Goal: Task Accomplishment & Management: Manage account settings

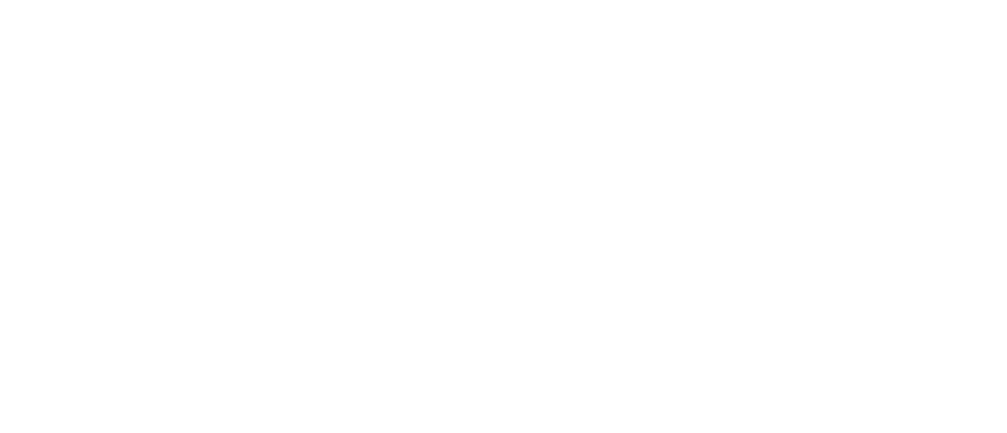
click at [624, 6] on html at bounding box center [503, 3] width 1007 height 6
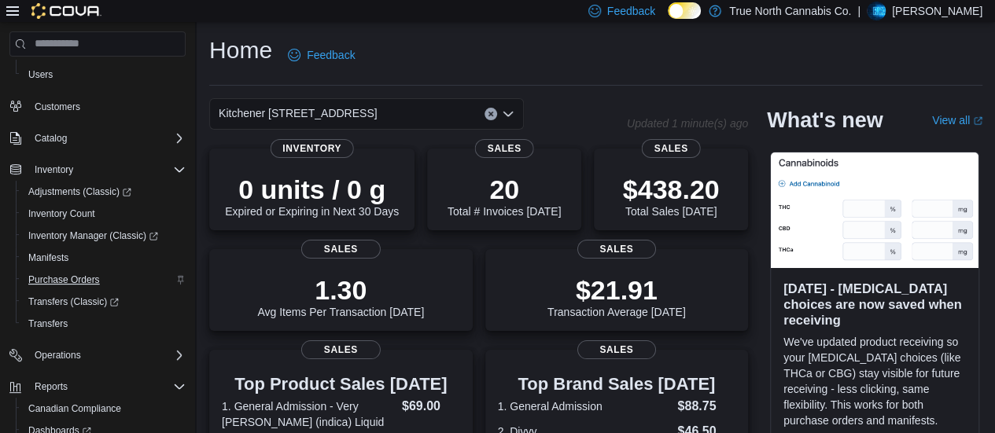
scroll to position [214, 0]
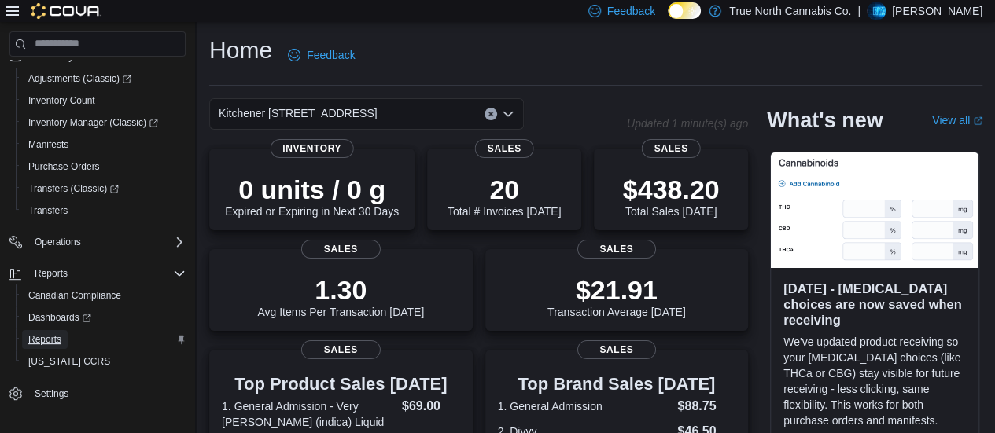
click at [57, 337] on span "Reports" at bounding box center [44, 339] width 33 height 13
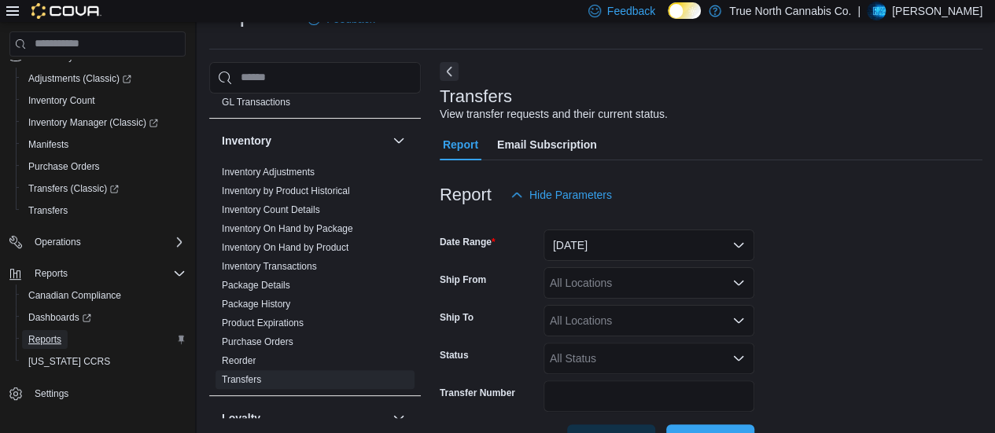
scroll to position [451, 0]
click at [285, 242] on link "Inventory On Hand by Product" at bounding box center [285, 247] width 127 height 11
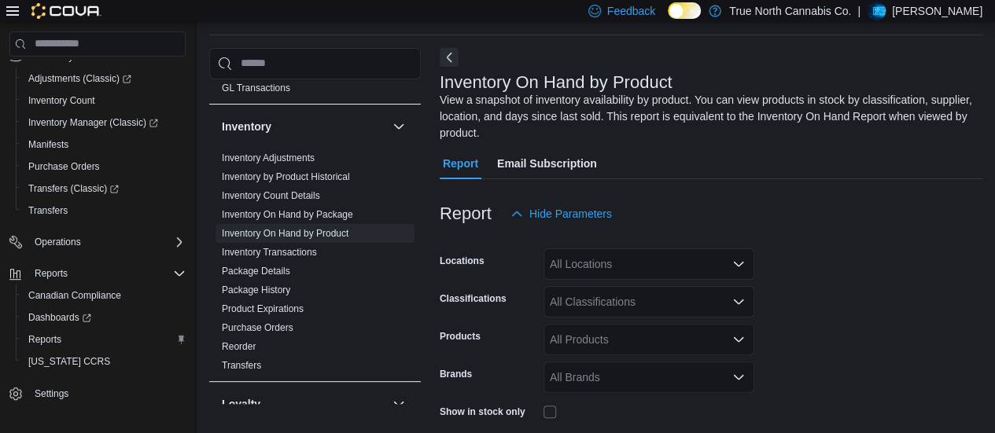
scroll to position [69, 0]
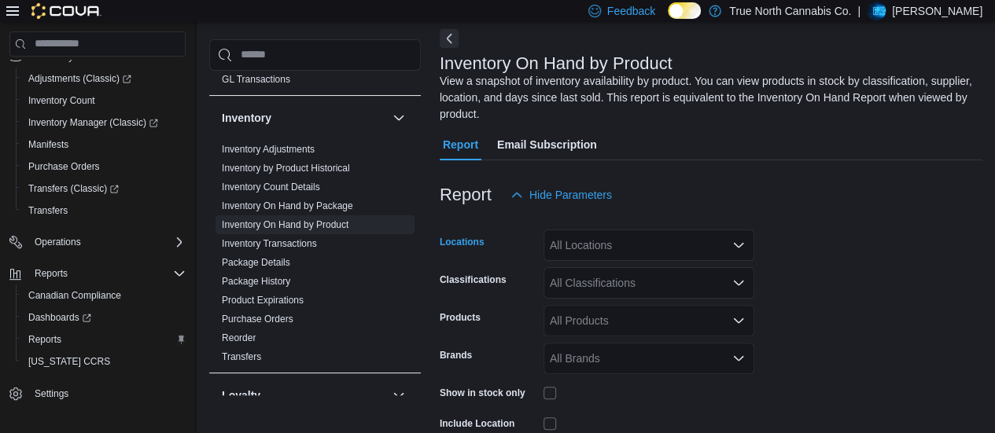
click at [693, 243] on div "All Locations" at bounding box center [648, 245] width 211 height 31
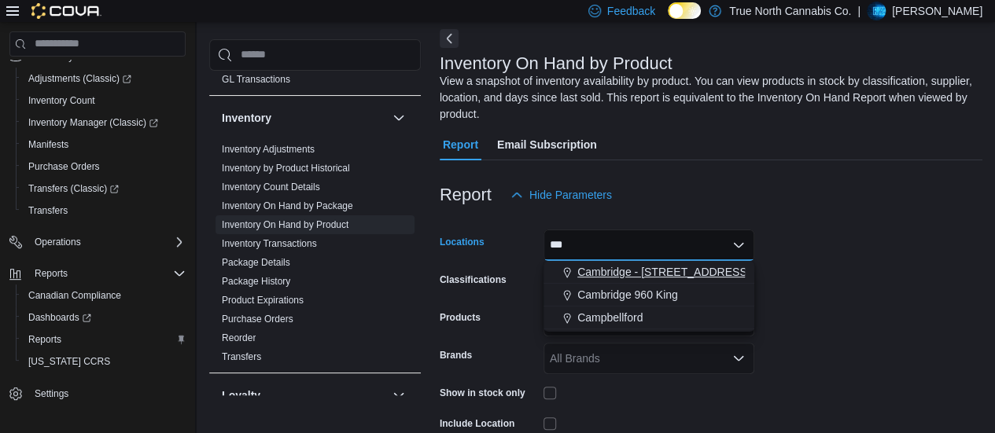
type input "***"
click at [681, 261] on button "Cambridge - 51 Main St" at bounding box center [648, 272] width 211 height 23
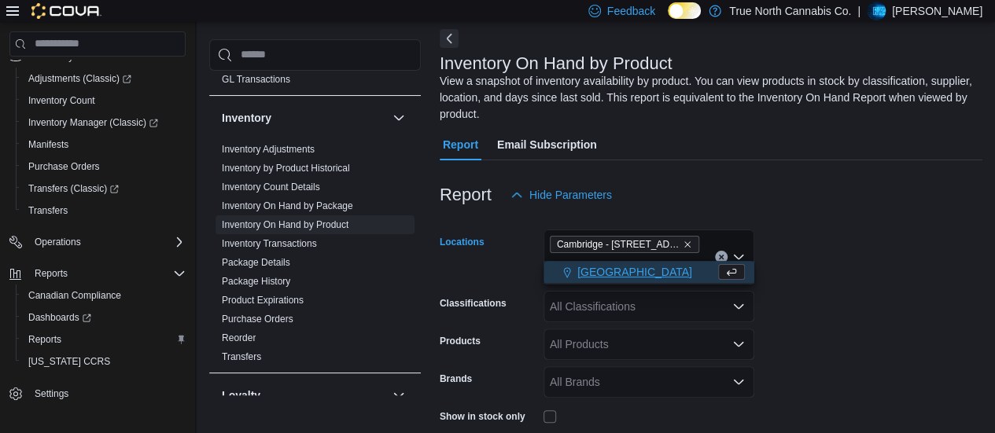
type input "***"
click at [628, 271] on span "Mississauga" at bounding box center [634, 272] width 115 height 16
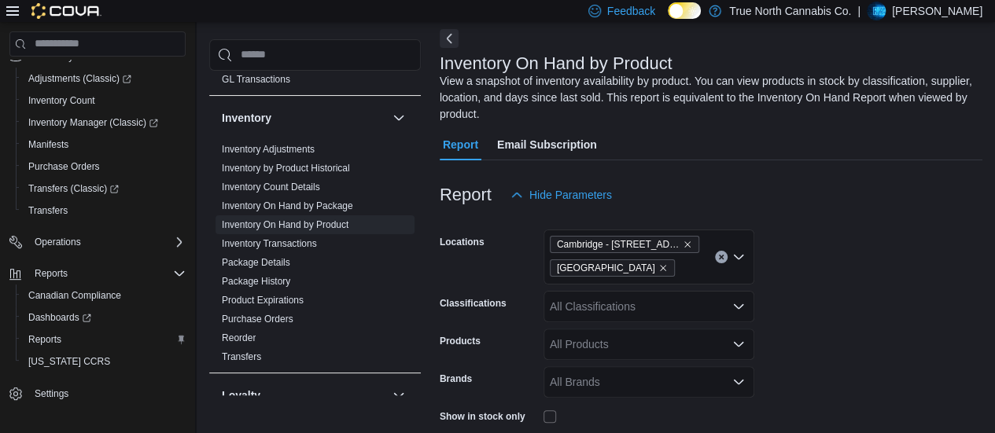
click at [826, 237] on form "Locations Cambridge - 51 Main St Mississauga Classifications All Classification…" at bounding box center [711, 388] width 543 height 354
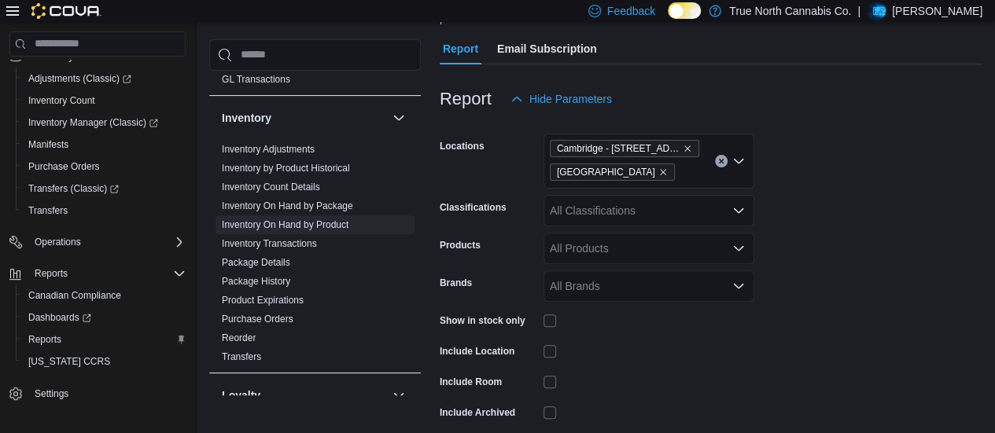
scroll to position [166, 0]
click at [645, 207] on div "All Classifications" at bounding box center [648, 209] width 211 height 31
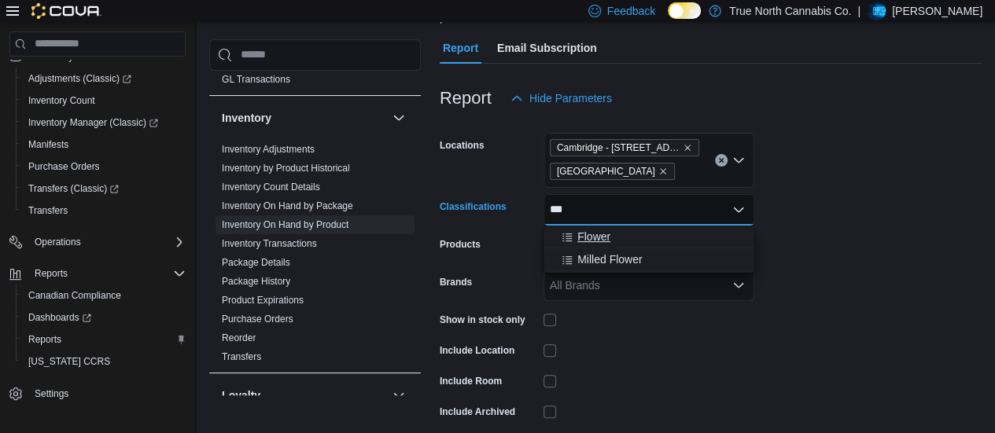
type input "***"
click at [604, 230] on span "Flower" at bounding box center [593, 237] width 33 height 16
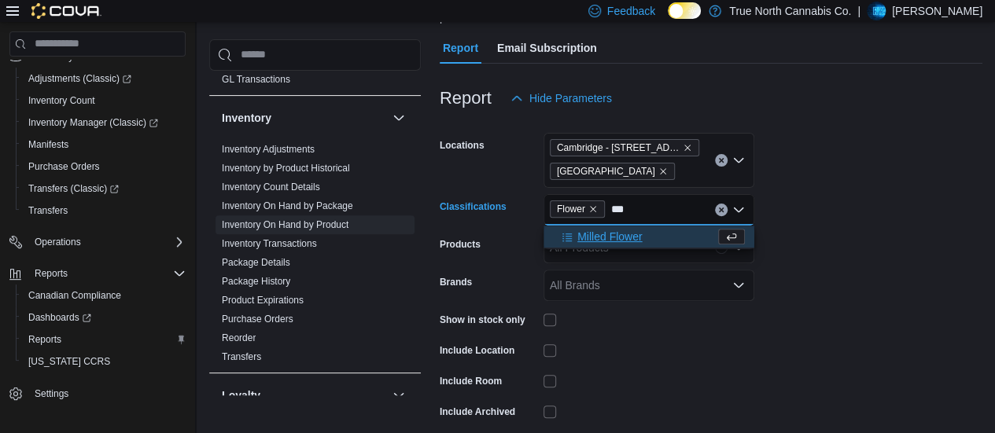
type input "***"
click at [604, 230] on span "Milled Flower" at bounding box center [609, 237] width 64 height 16
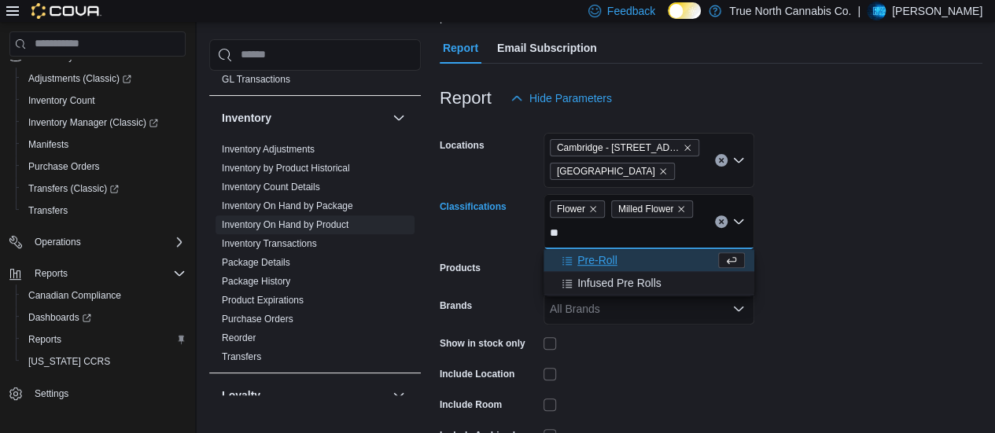
type input "**"
click at [596, 263] on span "Pre-Roll" at bounding box center [597, 260] width 40 height 16
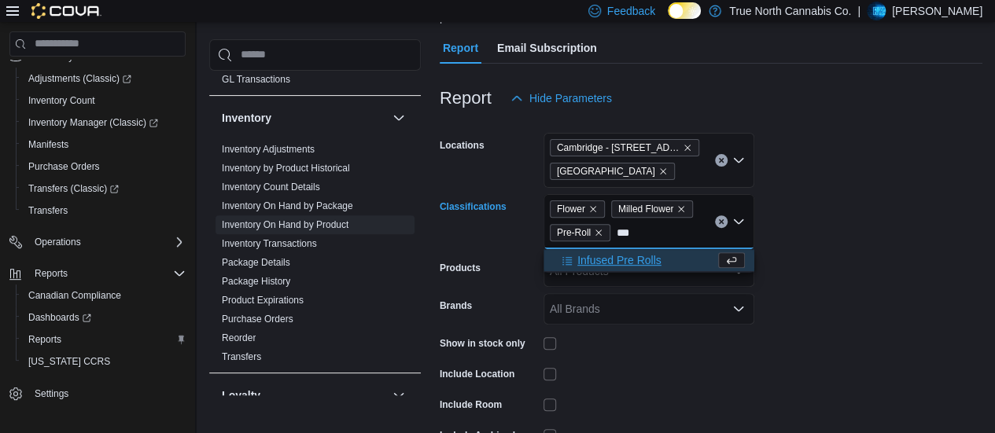
type input "***"
click at [610, 255] on span "Infused Pre Rolls" at bounding box center [619, 260] width 84 height 16
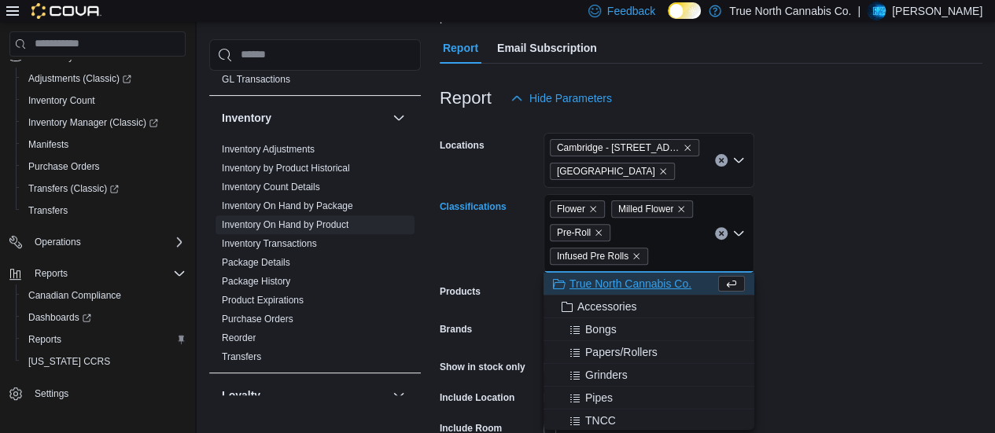
click at [807, 204] on form "Locations Cambridge - 51 Main St Mississauga Classifications Flower Milled Flow…" at bounding box center [711, 314] width 543 height 401
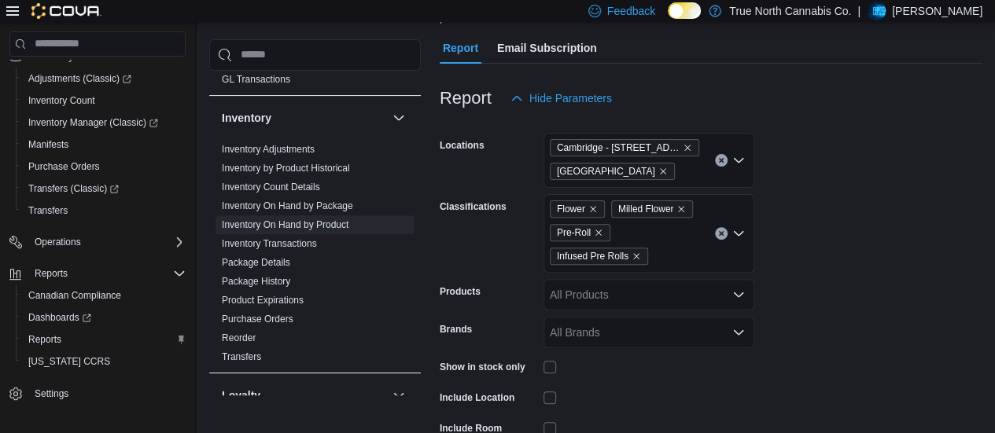
scroll to position [278, 0]
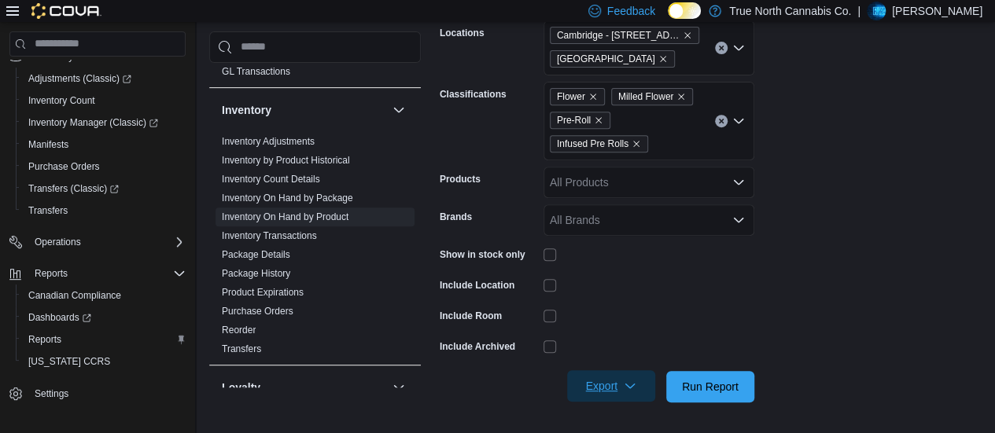
click at [620, 380] on span "Export" at bounding box center [610, 385] width 69 height 31
click at [622, 296] on span "Export to Excel" at bounding box center [613, 292] width 71 height 13
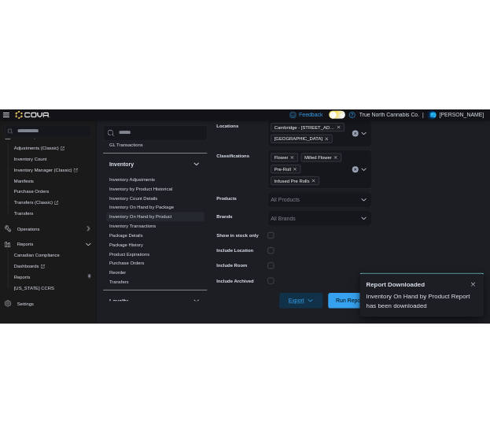
scroll to position [0, 0]
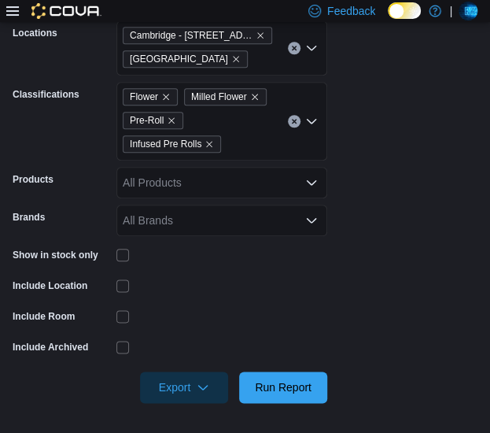
click at [13, 8] on icon at bounding box center [12, 11] width 13 height 13
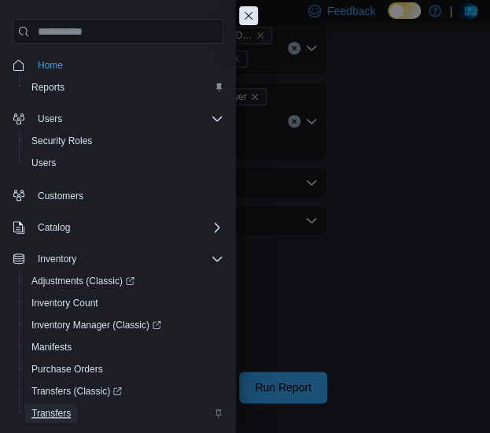
click at [60, 411] on span "Transfers" at bounding box center [50, 413] width 39 height 13
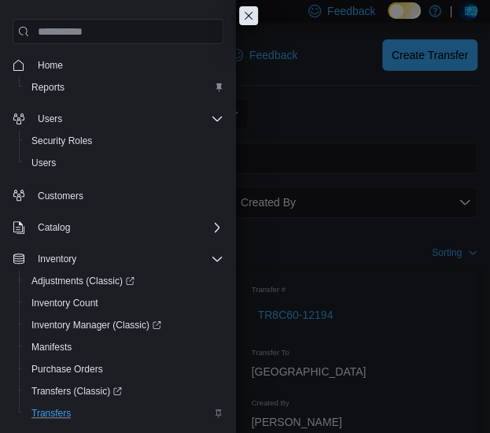
click at [252, 24] on button "Close this dialog" at bounding box center [248, 15] width 19 height 19
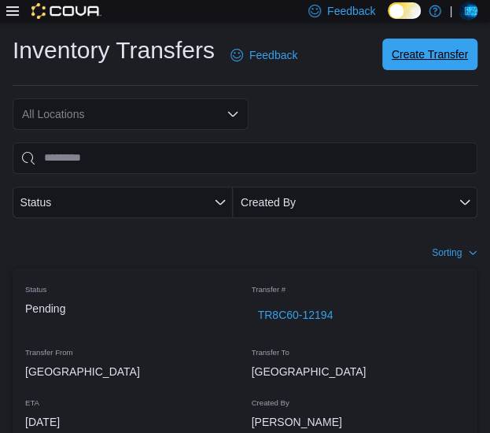
click at [468, 50] on span "Create Transfer" at bounding box center [430, 54] width 76 height 16
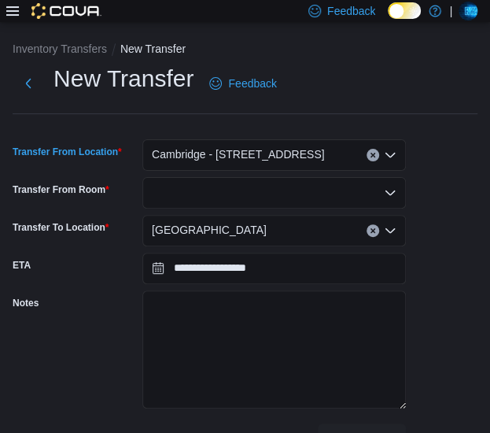
click at [298, 151] on div "Cambridge - 51 Main St" at bounding box center [273, 154] width 263 height 31
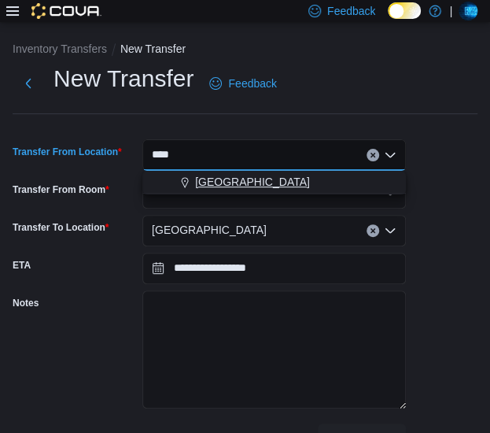
type input "****"
click at [261, 179] on div "Mississauga" at bounding box center [284, 182] width 226 height 16
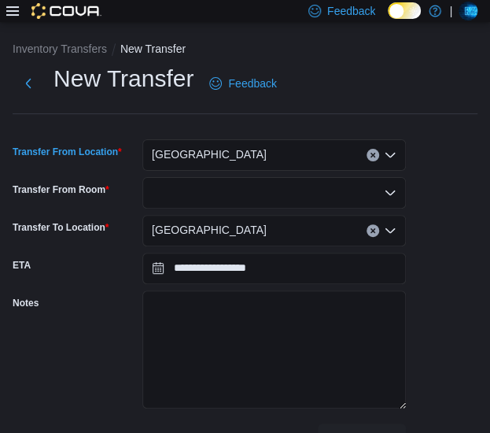
click at [215, 191] on div at bounding box center [273, 192] width 263 height 31
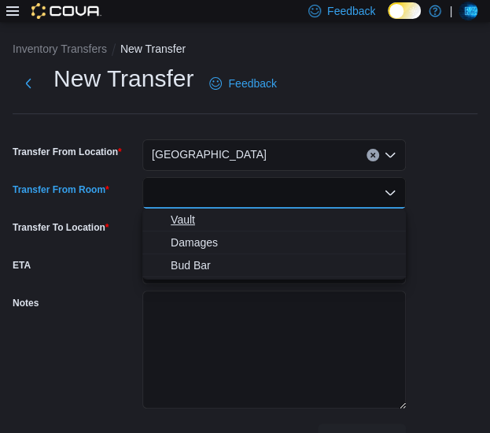
click at [190, 219] on span "Vault" at bounding box center [284, 220] width 226 height 16
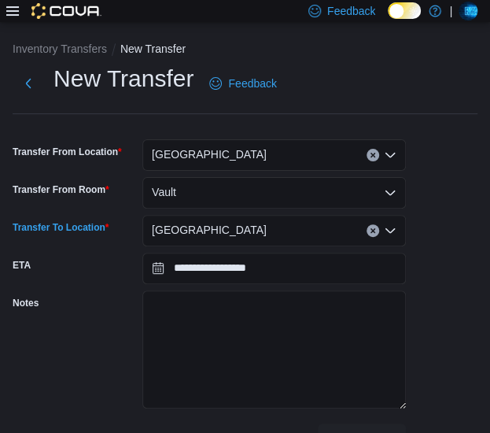
click at [190, 230] on span "Mississauga" at bounding box center [209, 229] width 115 height 19
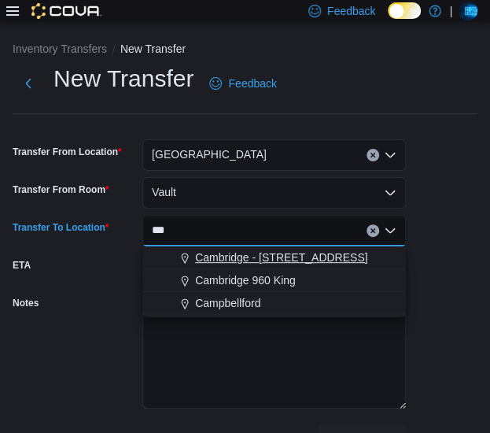
type input "***"
click at [208, 256] on span "Cambridge - 51 Main St" at bounding box center [281, 257] width 172 height 16
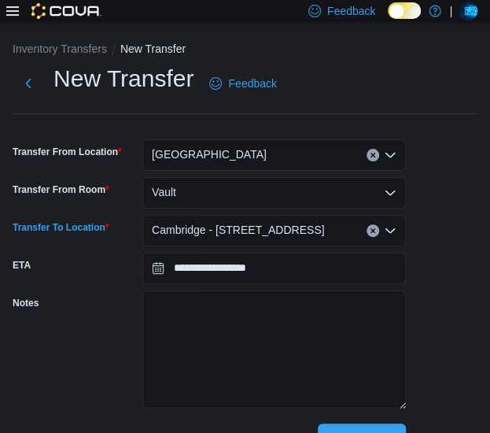
scroll to position [35, 0]
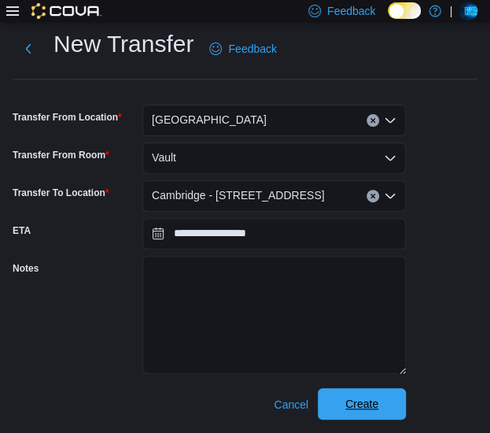
click at [348, 410] on span "Create" at bounding box center [361, 404] width 33 height 16
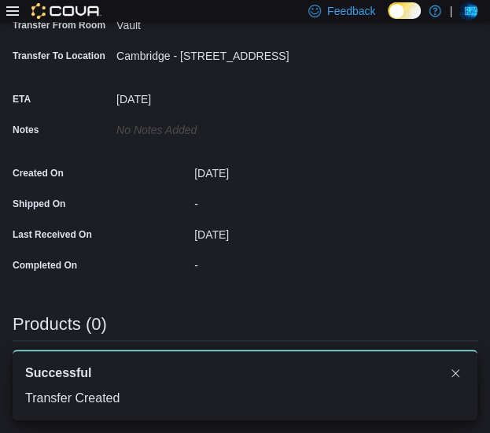
scroll to position [399, 0]
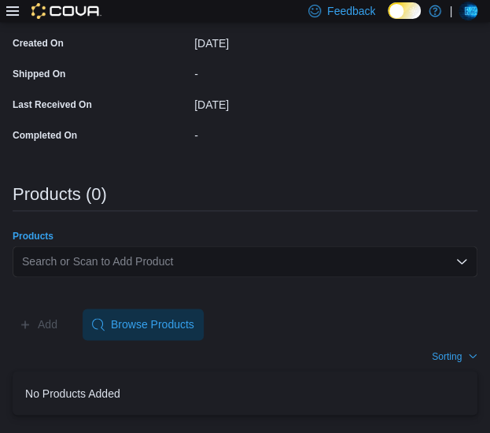
click at [202, 259] on div "Search or Scan to Add Product" at bounding box center [245, 260] width 465 height 31
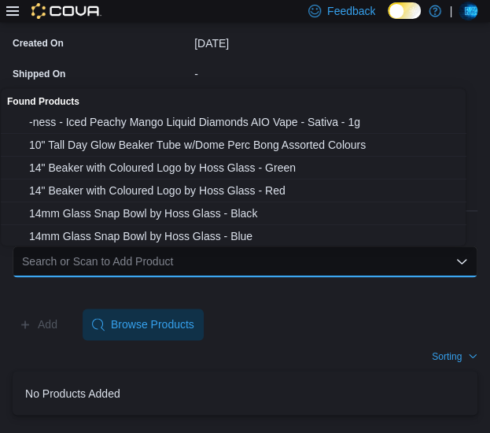
paste input "**********"
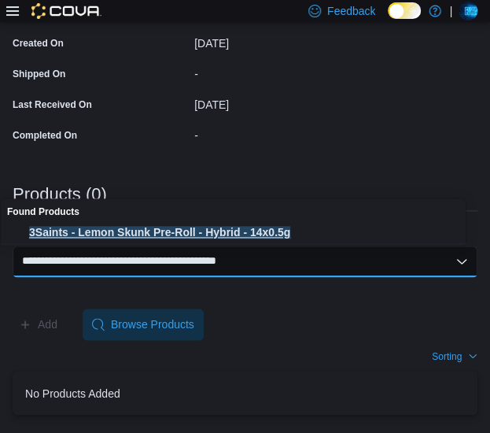
type input "**********"
click at [199, 237] on span "3Saints - Lemon Skunk Pre-Roll - Hybrid - 14x0.5g" at bounding box center [248, 232] width 439 height 16
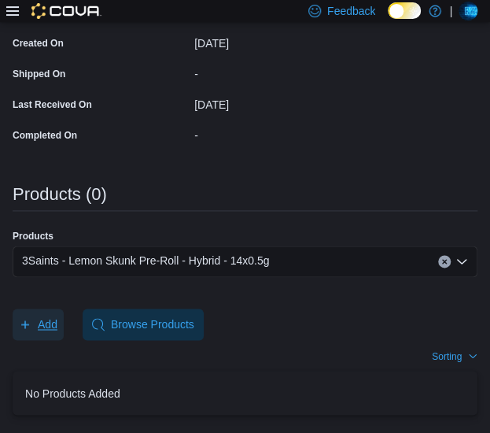
click at [41, 326] on span "Add" at bounding box center [48, 324] width 20 height 16
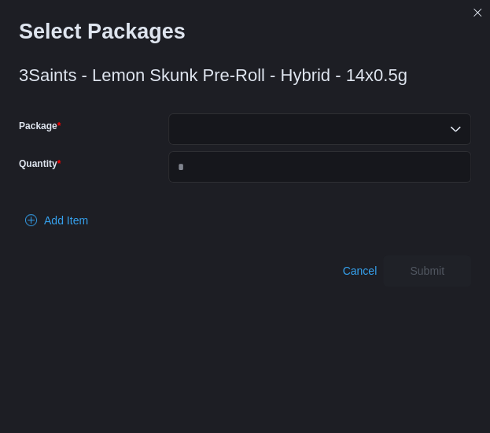
click at [226, 131] on div at bounding box center [319, 128] width 303 height 31
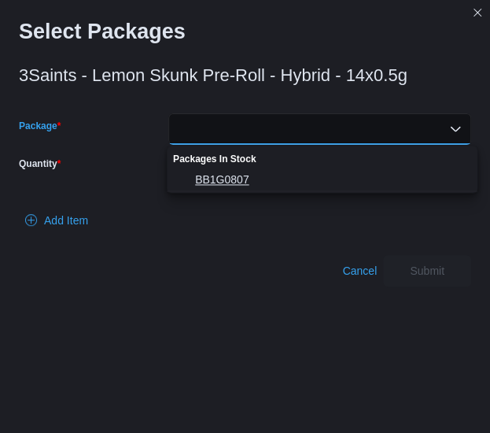
click at [218, 180] on span "BB1G0807" at bounding box center [331, 179] width 273 height 16
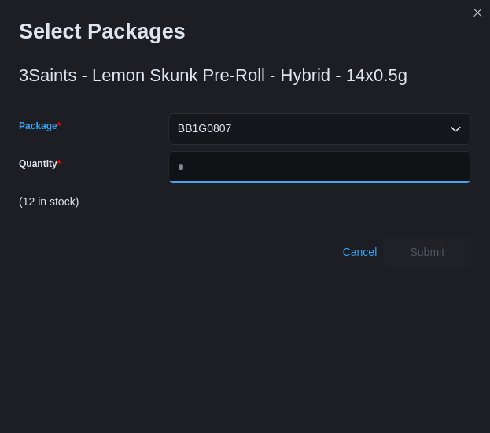
click at [218, 180] on input "Quantity" at bounding box center [319, 166] width 303 height 31
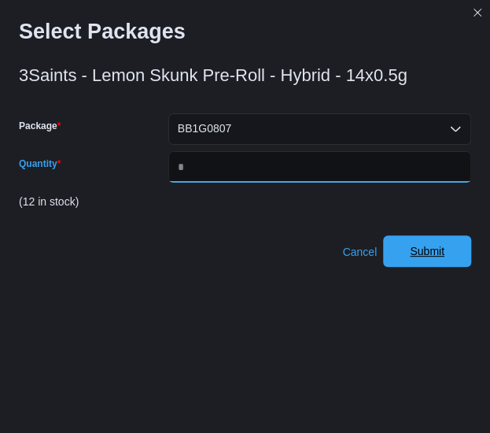
type input "*"
click at [462, 261] on span "Submit" at bounding box center [426, 250] width 69 height 31
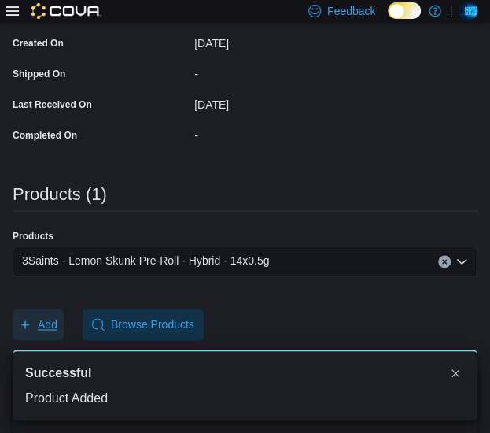
scroll to position [0, 0]
click at [304, 252] on div "3Saints - Lemon Skunk Pre-Roll - Hybrid - 14x0.5g" at bounding box center [245, 260] width 465 height 31
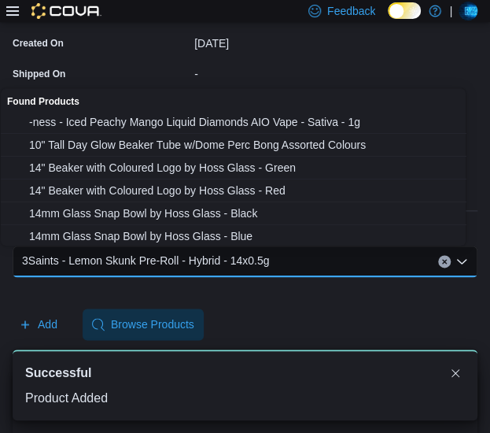
paste input "**********"
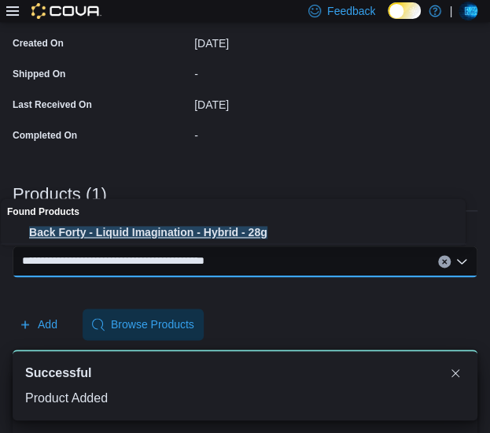
type input "**********"
click at [249, 224] on span "Back Forty - Liquid Imagination - Hybrid - 28g" at bounding box center [248, 232] width 439 height 16
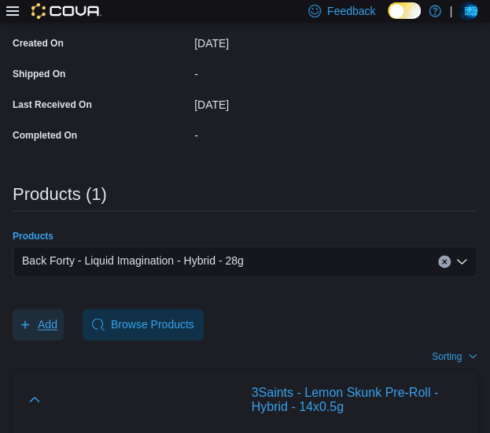
click at [48, 316] on span "Add" at bounding box center [48, 324] width 20 height 16
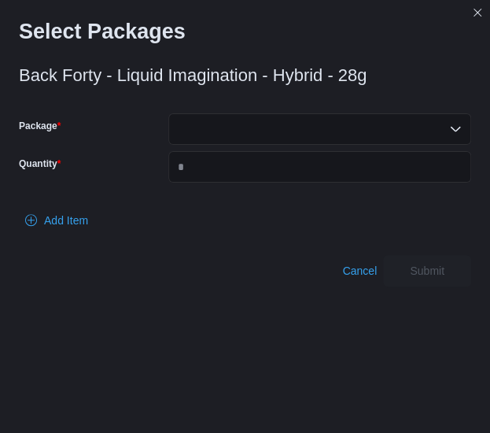
click at [228, 119] on div at bounding box center [319, 128] width 303 height 31
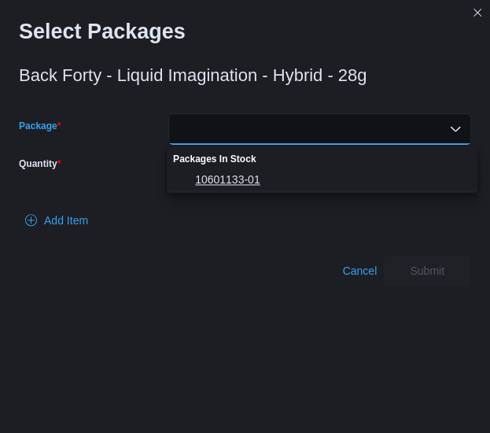
click at [224, 177] on span "10601133-01" at bounding box center [331, 179] width 273 height 16
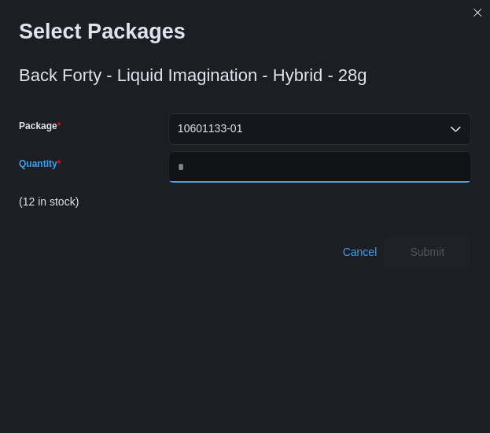
click at [224, 177] on input "Quantity" at bounding box center [319, 166] width 303 height 31
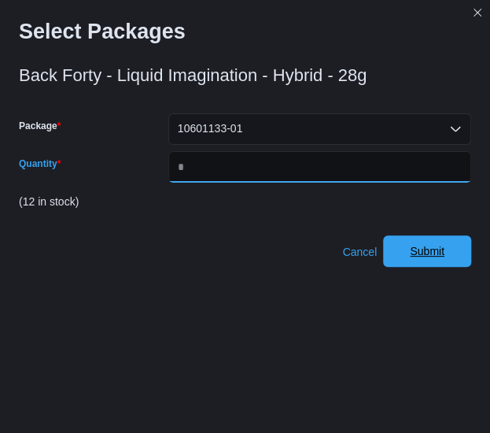
type input "*"
click at [422, 246] on span "Submit" at bounding box center [427, 251] width 35 height 16
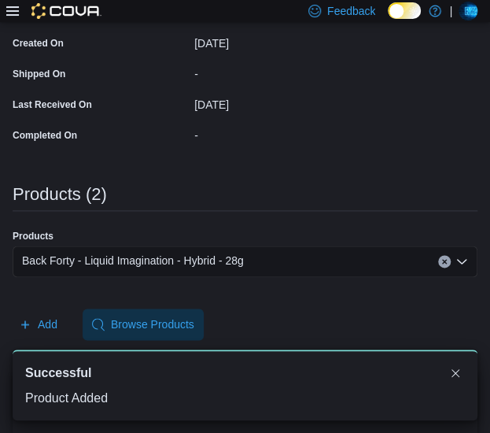
click at [326, 259] on div "Back Forty - Liquid Imagination - Hybrid - 28g" at bounding box center [245, 260] width 465 height 31
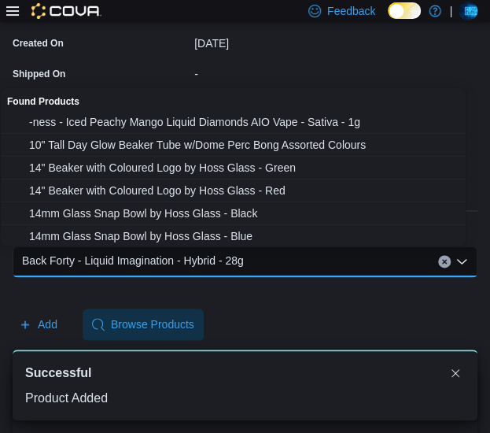
paste input "**********"
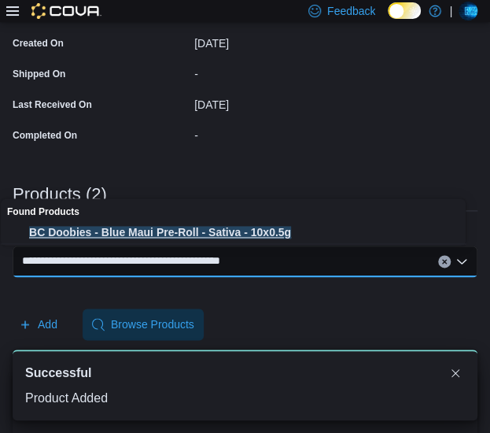
type input "**********"
click at [267, 233] on span "BC Doobies - Blue Maui Pre-Roll - Sativa - 10x0.5g" at bounding box center [248, 232] width 439 height 16
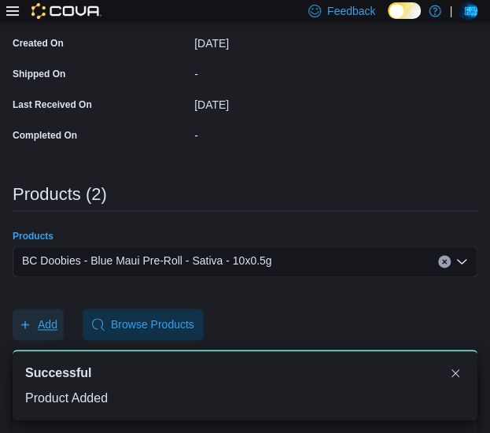
click at [62, 323] on button "Add" at bounding box center [38, 323] width 51 height 31
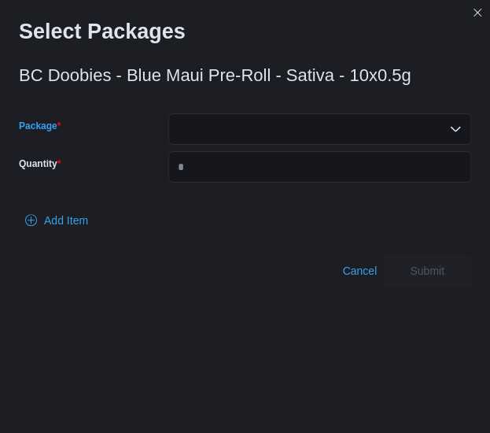
click at [239, 132] on div at bounding box center [319, 128] width 303 height 31
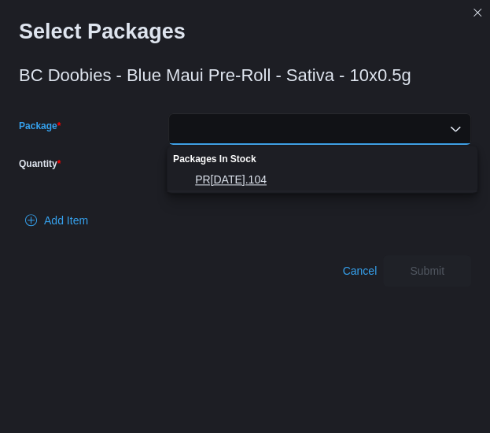
click at [230, 170] on button "PR22MAY2025.104" at bounding box center [322, 179] width 311 height 23
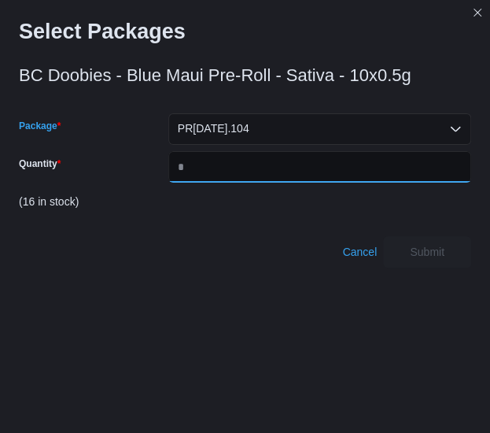
click at [230, 170] on input "Quantity" at bounding box center [319, 166] width 303 height 31
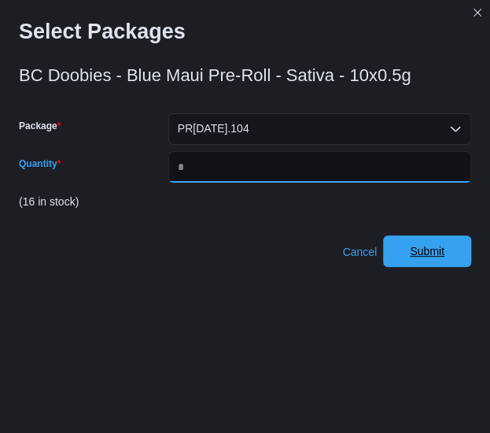
type input "*"
click at [454, 259] on span "Submit" at bounding box center [426, 250] width 69 height 31
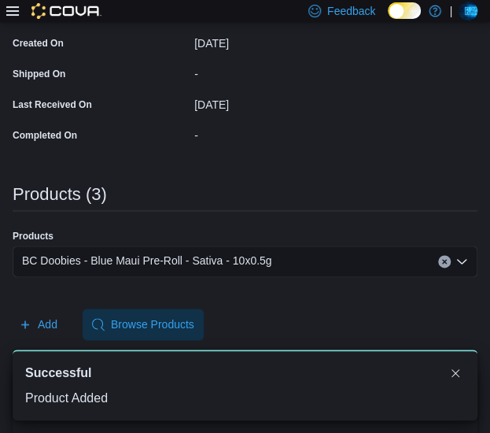
click at [282, 260] on div "BC Doobies - Blue Maui Pre-Roll - Sativa - 10x0.5g" at bounding box center [245, 260] width 465 height 31
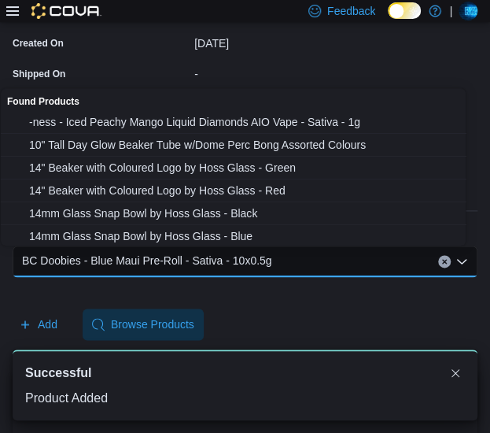
paste input "**********"
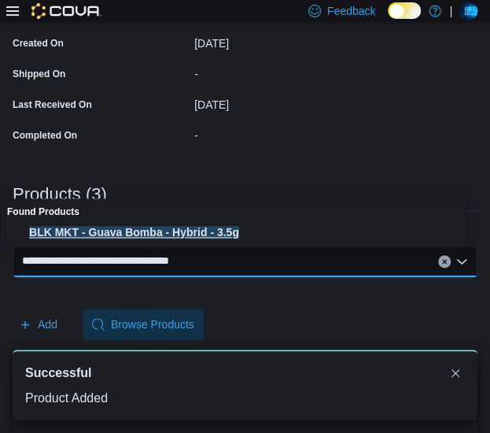
type input "**********"
click at [237, 230] on span "BLK MKT - Guava Bomba - Hybrid - 3.5g" at bounding box center [248, 232] width 439 height 16
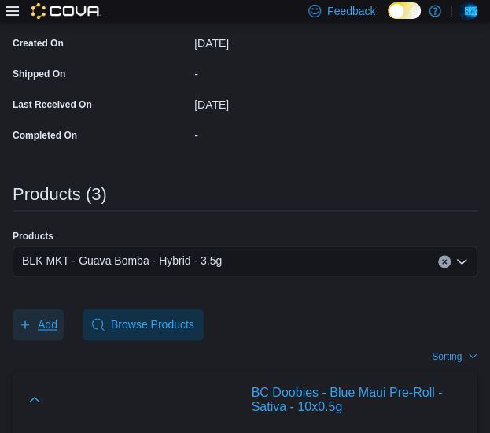
click at [53, 319] on span "Add" at bounding box center [48, 324] width 20 height 16
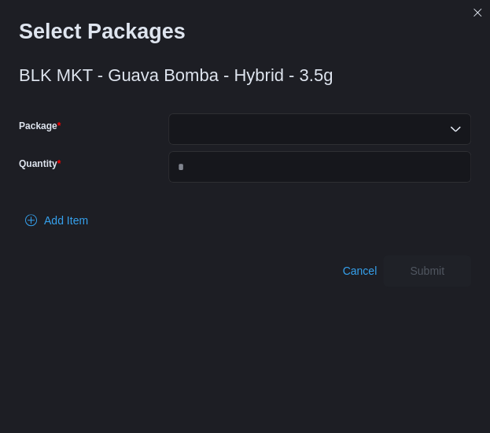
click at [239, 134] on div at bounding box center [319, 128] width 303 height 31
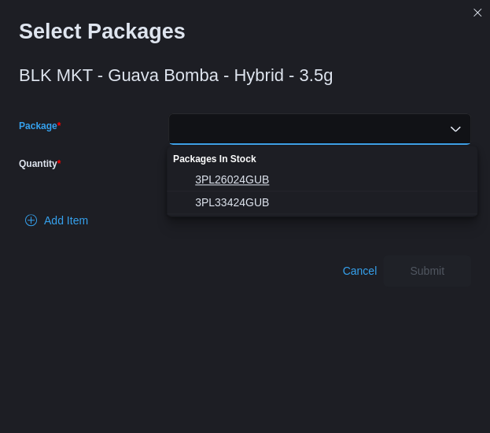
click at [226, 179] on span "3PL26024GUB" at bounding box center [331, 179] width 273 height 16
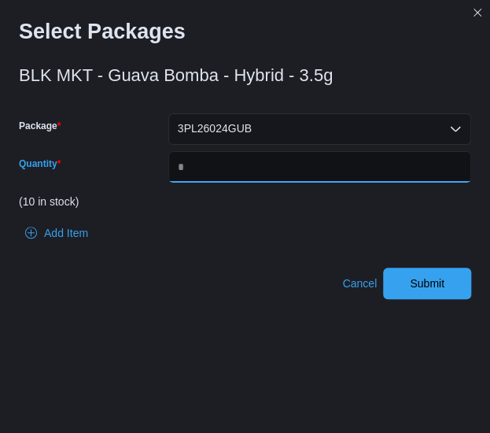
click at [223, 165] on input "*" at bounding box center [319, 166] width 303 height 31
type input "*"
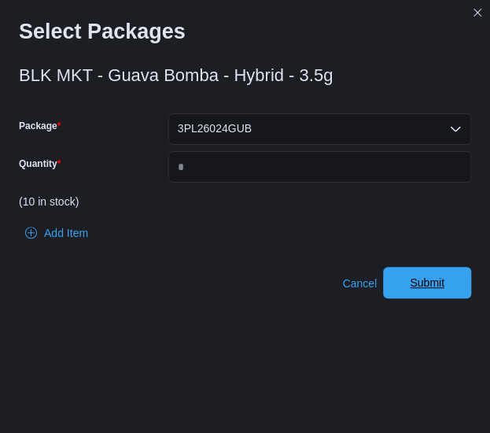
click at [420, 281] on span "Submit" at bounding box center [426, 282] width 69 height 31
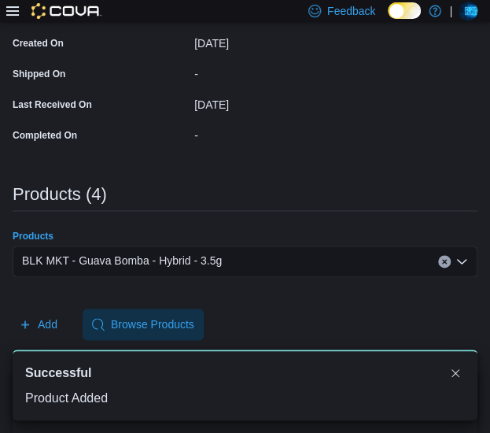
click at [247, 268] on div "BLK MKT - Guava Bomba - Hybrid - 3.5g" at bounding box center [245, 260] width 465 height 31
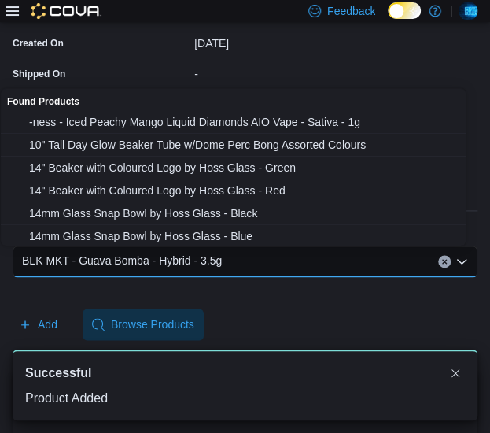
paste input "**********"
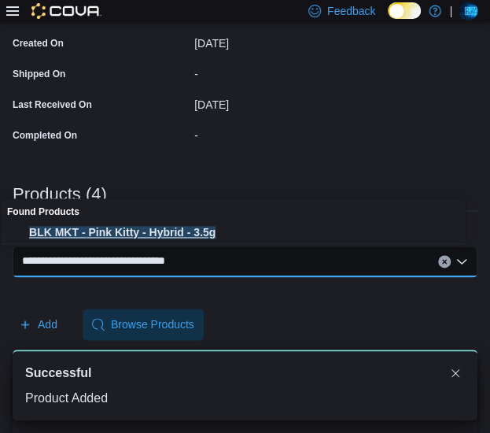
type input "**********"
click at [209, 233] on span "BLK MKT - Pink Kitty - Hybrid - 3.5g" at bounding box center [248, 232] width 439 height 16
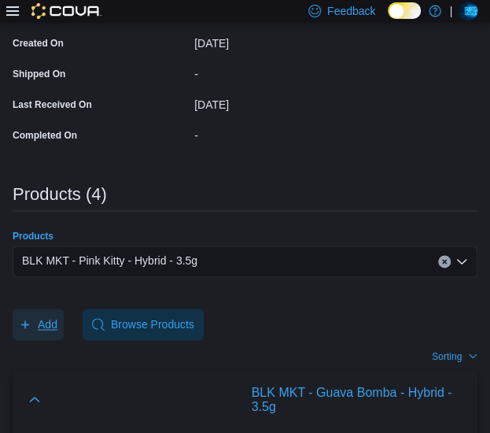
click at [45, 323] on span "Add" at bounding box center [48, 324] width 20 height 16
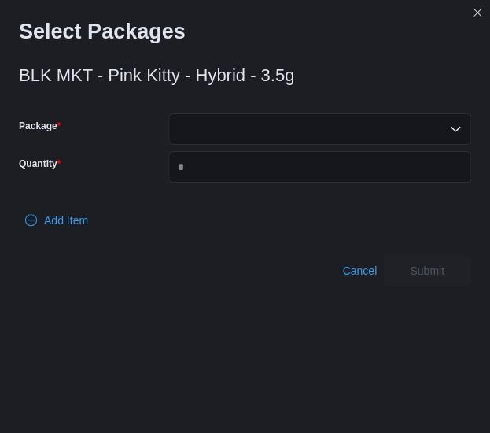
click at [258, 130] on div at bounding box center [319, 128] width 303 height 31
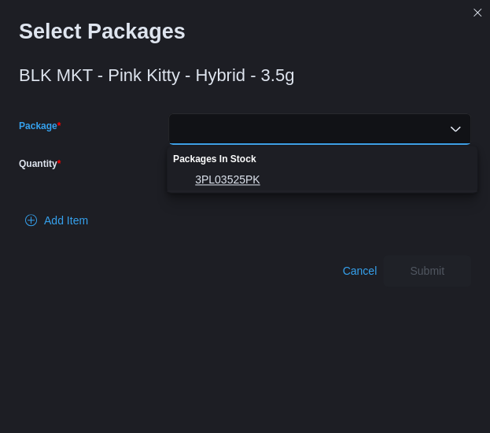
click at [236, 179] on span "3PL03525PK" at bounding box center [331, 179] width 273 height 16
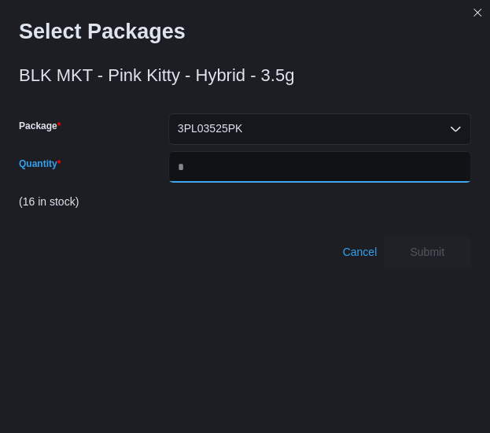
click at [233, 173] on input "Quantity" at bounding box center [319, 166] width 303 height 31
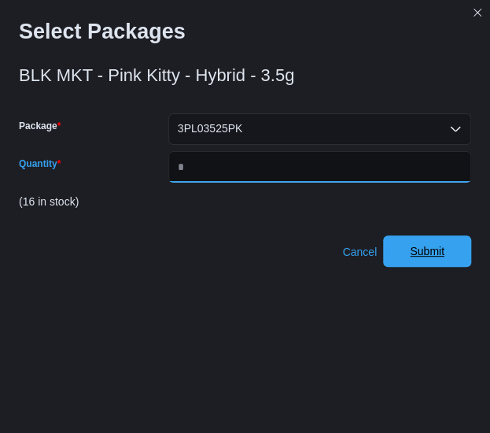
type input "*"
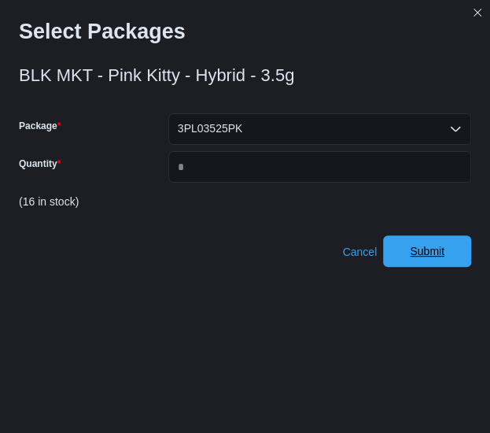
click at [426, 249] on span "Submit" at bounding box center [427, 251] width 35 height 16
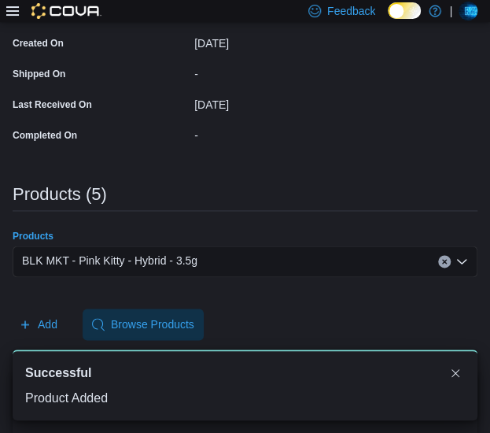
click at [236, 256] on div "BLK MKT - Pink Kitty - Hybrid - 3.5g" at bounding box center [245, 260] width 465 height 31
paste input "**********"
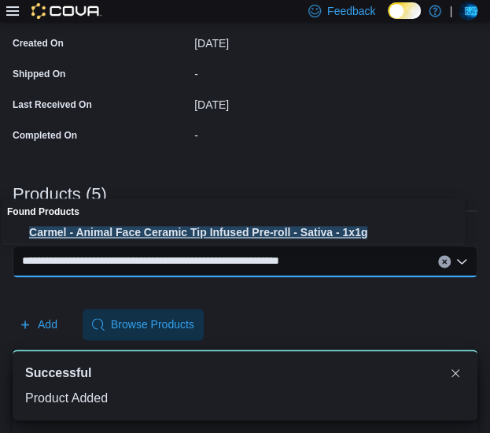
type input "**********"
click at [177, 232] on span "Carmel - Animal Face Ceramic Tip Infused Pre-roll - Sativa - 1x1g" at bounding box center [248, 232] width 439 height 16
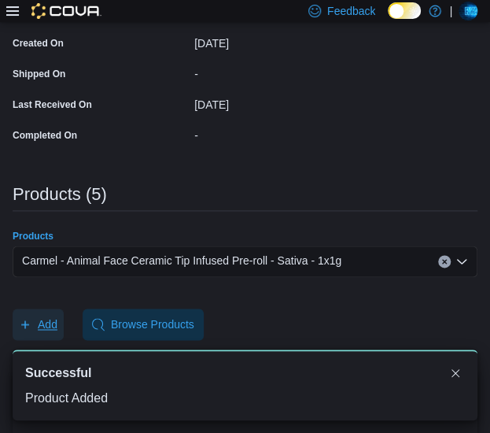
click at [53, 322] on span "Add" at bounding box center [48, 324] width 20 height 16
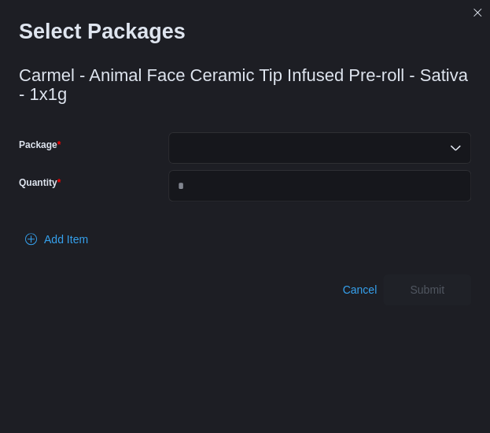
click at [226, 143] on div at bounding box center [319, 147] width 303 height 31
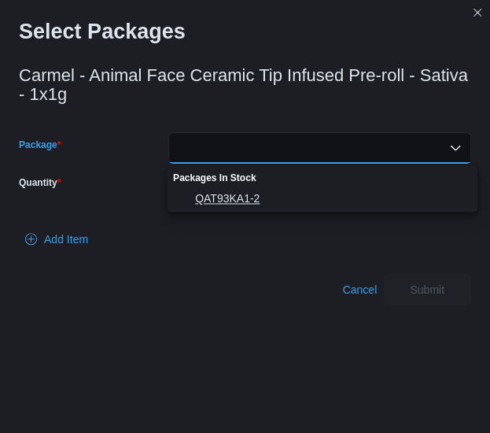
click at [219, 193] on span "QAT93KA1-2" at bounding box center [331, 198] width 273 height 16
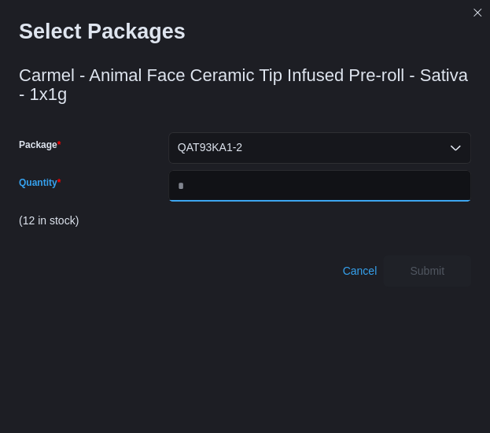
click at [219, 193] on input "Quantity" at bounding box center [319, 185] width 303 height 31
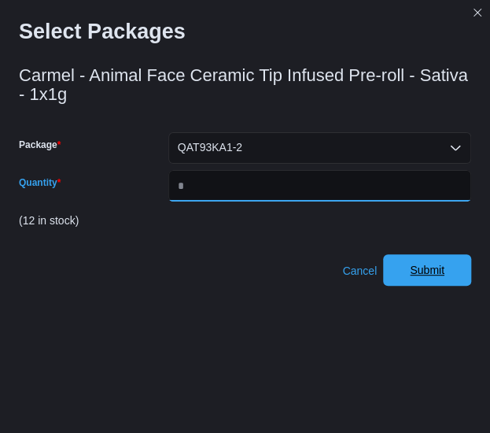
type input "*"
click at [414, 266] on span "Submit" at bounding box center [426, 269] width 69 height 31
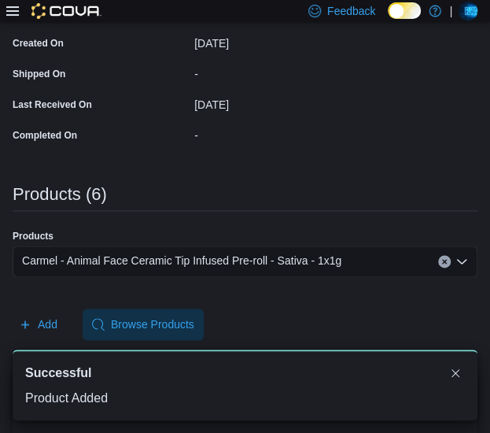
click at [259, 255] on span "Carmel - Animal Face Ceramic Tip Infused Pre-roll - Sativa - 1x1g" at bounding box center [181, 260] width 319 height 19
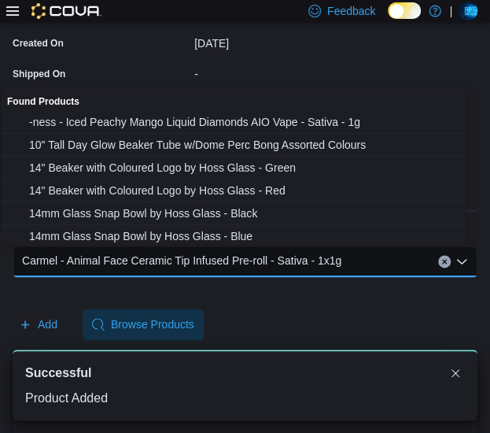
paste input "**********"
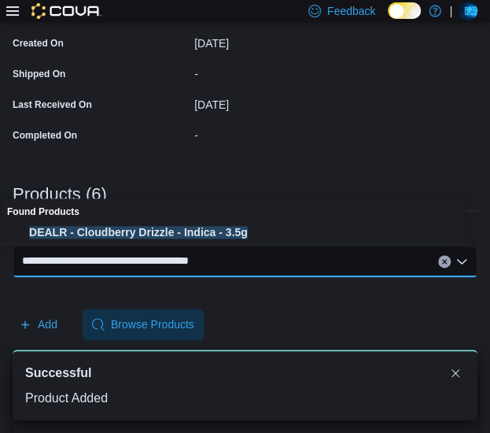
type input "**********"
click at [219, 224] on span "DEALR - Cloudberry Drizzle - Indica - 3.5g" at bounding box center [248, 232] width 439 height 16
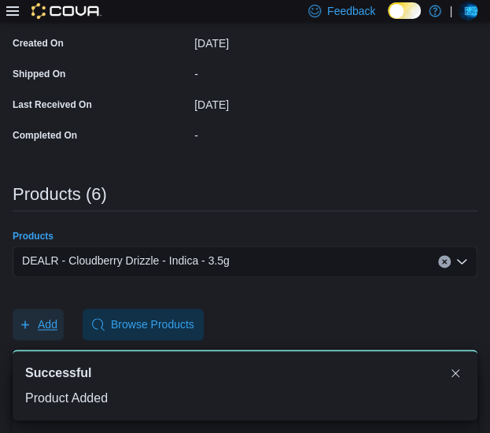
click at [54, 320] on span "Add" at bounding box center [48, 324] width 20 height 16
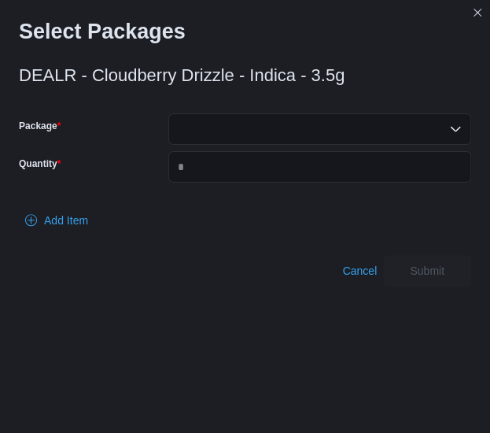
click at [228, 130] on div at bounding box center [319, 128] width 303 height 31
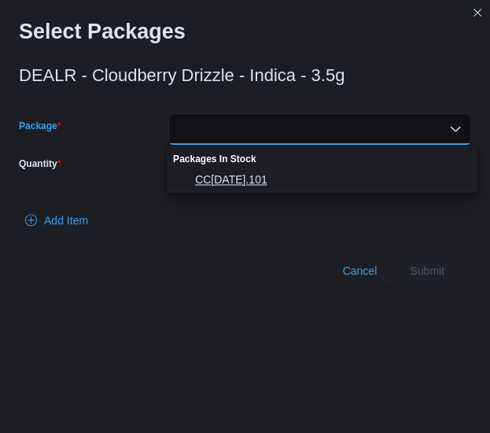
click at [222, 175] on span "CC28JUL2025.101" at bounding box center [331, 179] width 273 height 16
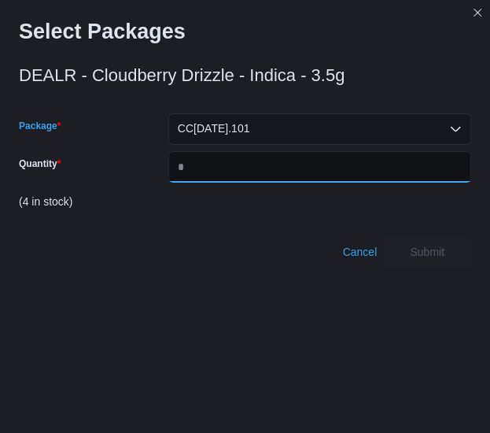
click at [222, 175] on input "Quantity" at bounding box center [319, 166] width 303 height 31
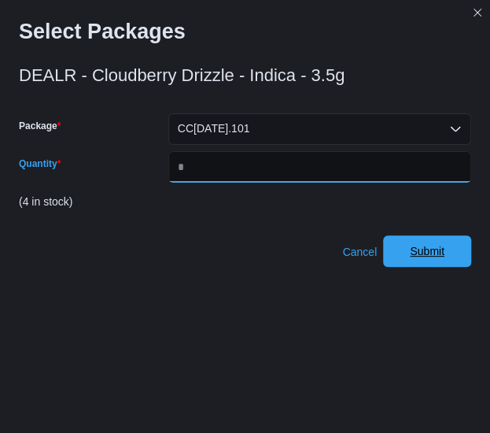
type input "*"
click at [442, 243] on span "Submit" at bounding box center [426, 250] width 69 height 31
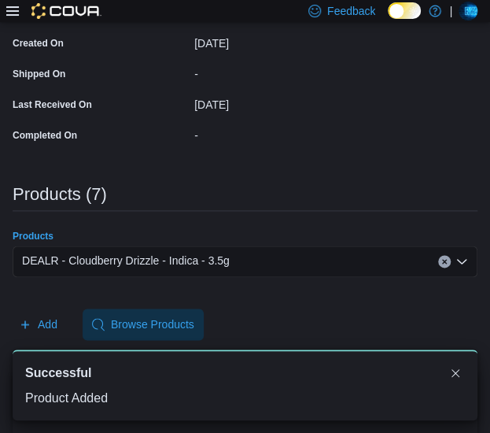
click at [277, 255] on div "DEALR - Cloudberry Drizzle - Indica - 3.5g" at bounding box center [245, 260] width 465 height 31
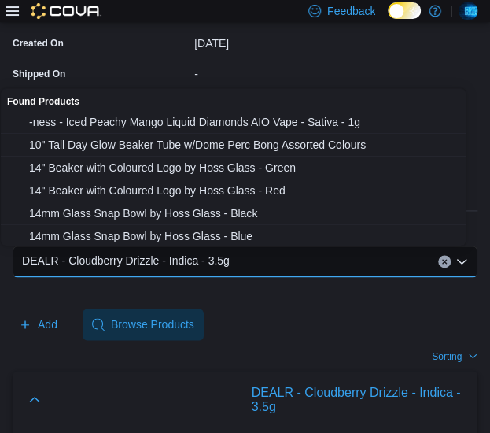
click at [249, 265] on div "DEALR - Cloudberry Drizzle - Indica - 3.5g" at bounding box center [245, 260] width 465 height 31
paste input "**********"
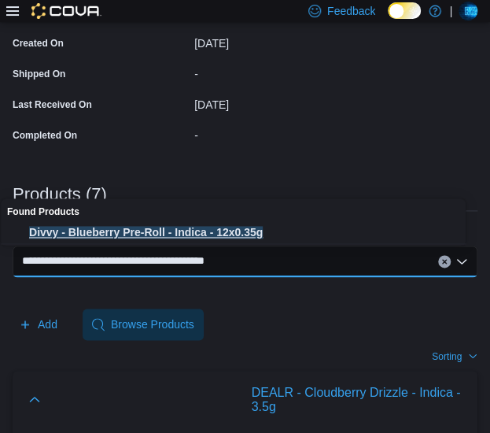
type input "**********"
click at [217, 235] on span "Divvy - Blueberry Pre-Roll - Indica - 12x0.35g" at bounding box center [248, 232] width 439 height 16
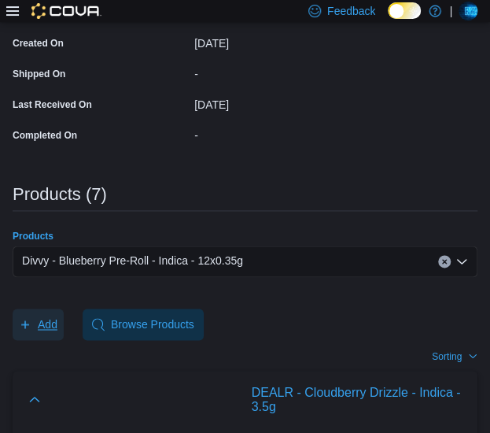
click at [52, 320] on span "Add" at bounding box center [48, 324] width 20 height 16
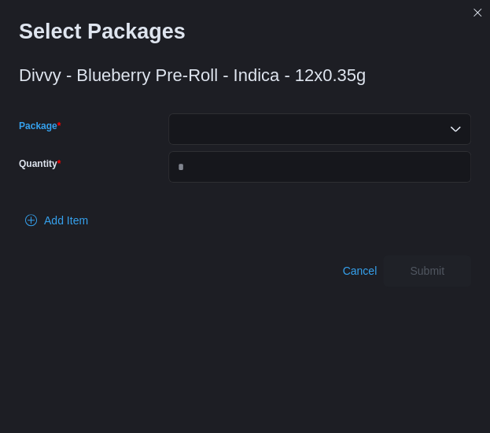
drag, startPoint x: 252, startPoint y: 133, endPoint x: 236, endPoint y: 142, distance: 18.0
click at [236, 142] on div at bounding box center [319, 128] width 303 height 31
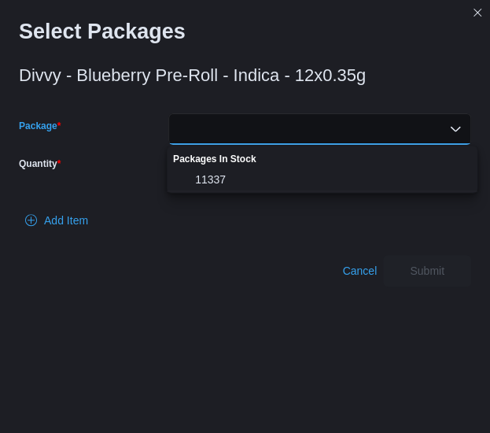
click at [236, 142] on div "Combo box. Selected. . Press Backspace to delete . Combo box input. Select a Pa…" at bounding box center [319, 128] width 303 height 31
click at [219, 172] on span "11337" at bounding box center [331, 179] width 273 height 16
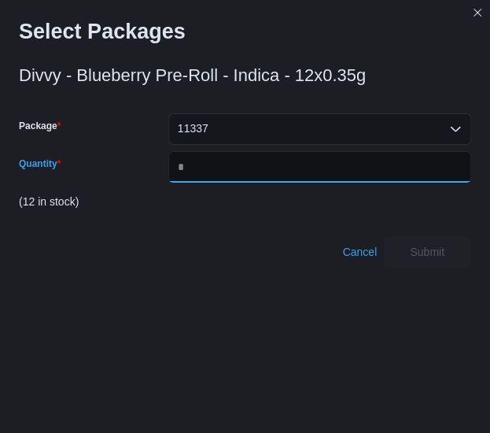
click at [219, 172] on input "Quantity" at bounding box center [319, 166] width 303 height 31
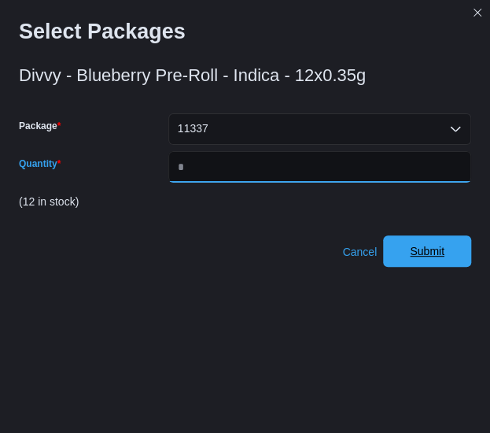
type input "*"
click at [436, 241] on span "Submit" at bounding box center [426, 250] width 69 height 31
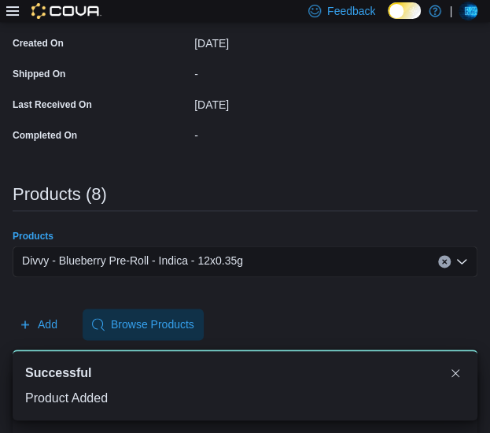
click at [260, 257] on div "Divvy - Blueberry Pre-Roll - Indica - 12x0.35g" at bounding box center [245, 260] width 465 height 31
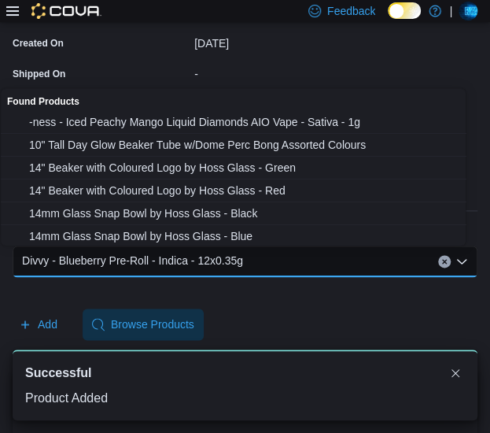
paste input "**********"
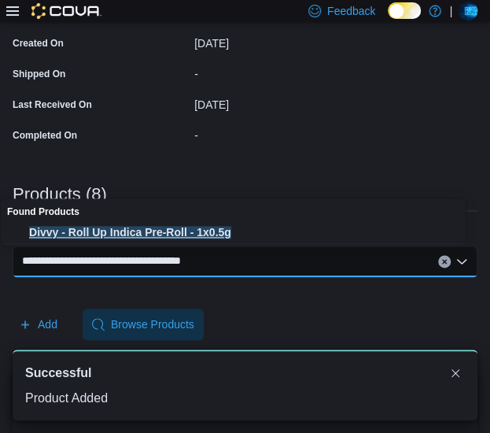
type input "**********"
click at [222, 229] on span "Divvy - Roll Up Indica Pre-Roll - 1x0.5g" at bounding box center [248, 232] width 439 height 16
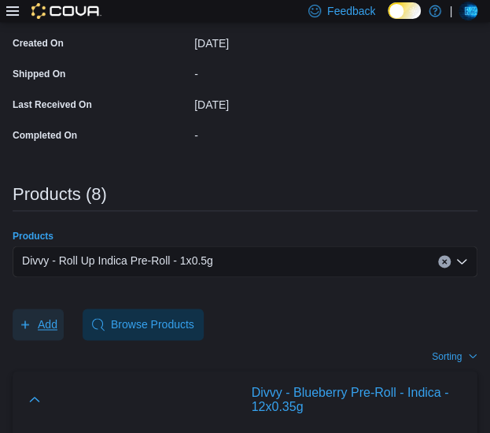
click at [41, 314] on span "Add" at bounding box center [38, 323] width 39 height 31
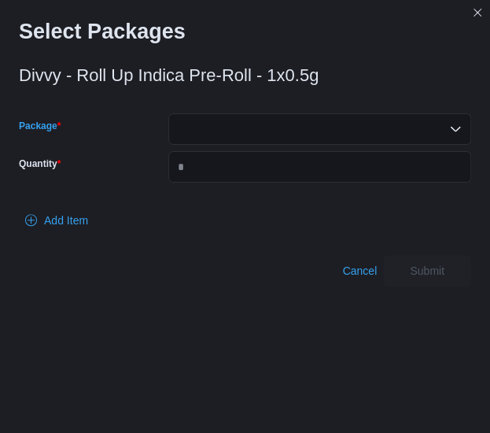
click at [232, 124] on div at bounding box center [319, 128] width 303 height 31
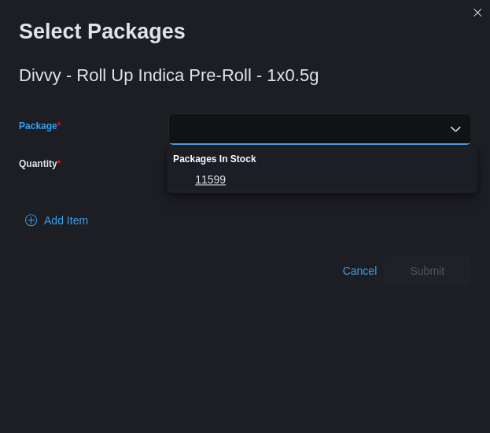
click at [213, 180] on span "11599" at bounding box center [331, 179] width 273 height 16
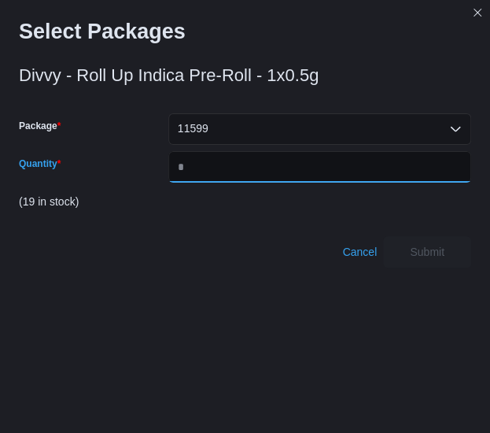
click at [213, 180] on input "Quantity" at bounding box center [319, 166] width 303 height 31
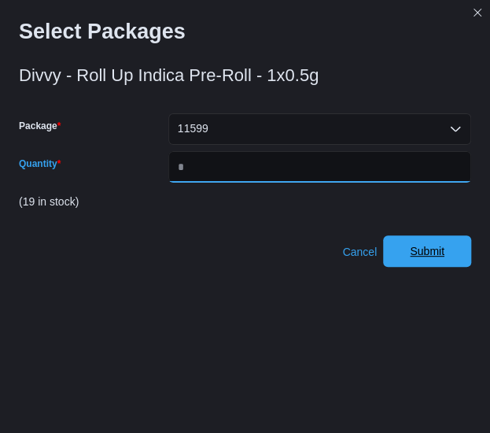
type input "*"
click at [432, 248] on span "Submit" at bounding box center [427, 251] width 35 height 16
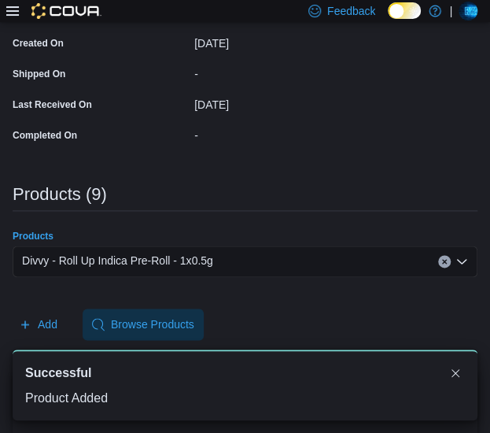
click at [243, 253] on div "Divvy - Roll Up Indica Pre-Roll - 1x0.5g" at bounding box center [245, 260] width 465 height 31
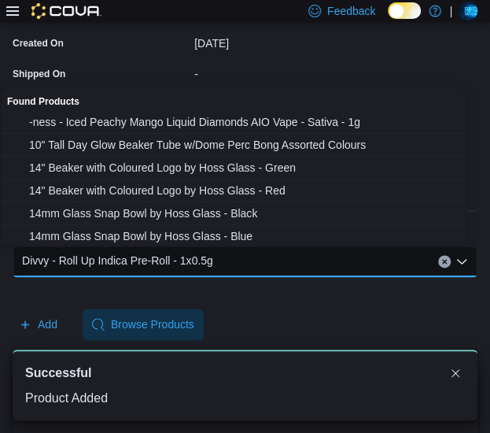
paste input "**********"
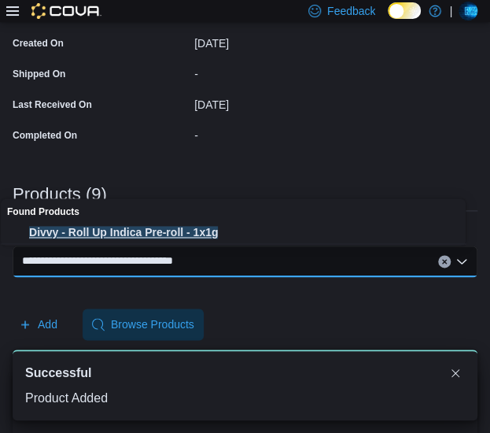
type input "**********"
click at [221, 238] on span "Divvy - Roll Up Indica Pre-roll - 1x1g" at bounding box center [248, 232] width 439 height 16
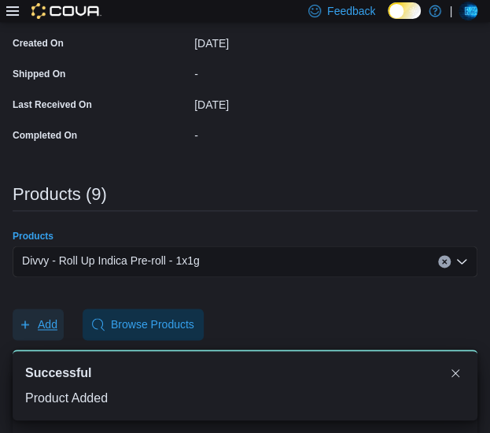
click at [56, 322] on span "Add" at bounding box center [48, 324] width 20 height 16
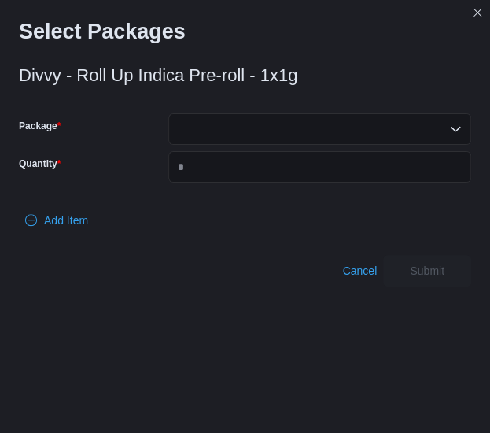
click at [291, 131] on div at bounding box center [319, 128] width 303 height 31
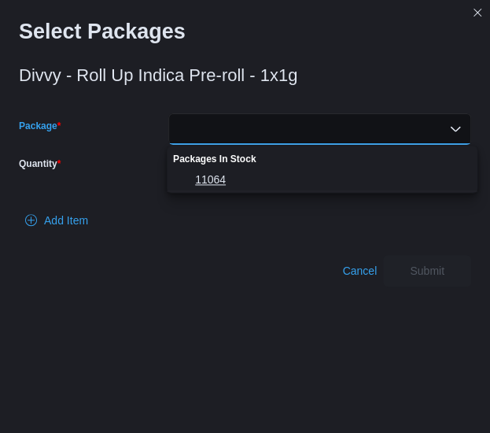
click at [255, 179] on span "11064" at bounding box center [331, 179] width 273 height 16
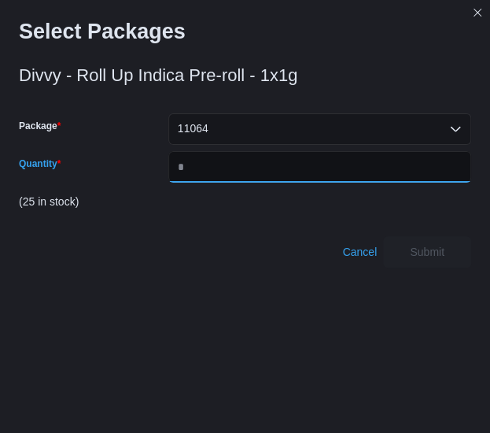
click at [255, 179] on input "Quantity" at bounding box center [319, 166] width 303 height 31
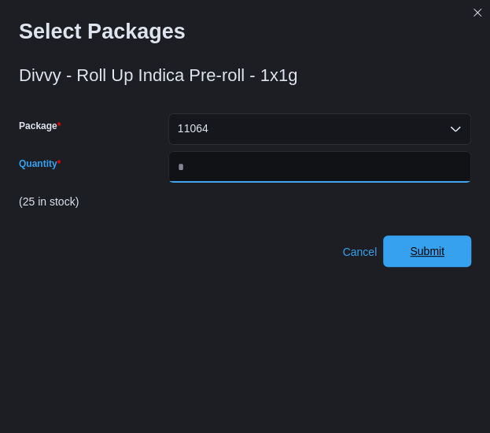
type input "*"
click at [436, 242] on span "Submit" at bounding box center [426, 250] width 69 height 31
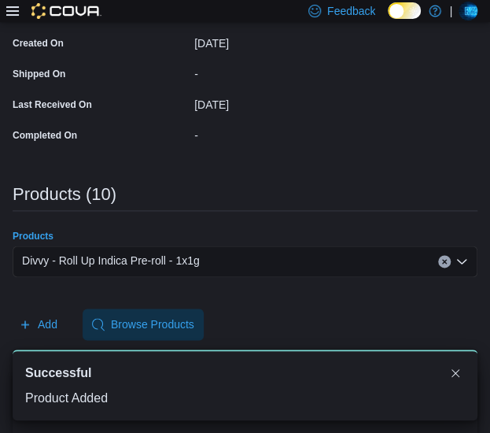
click at [247, 263] on div "Divvy - Roll Up Indica Pre-roll - 1x1g" at bounding box center [245, 260] width 465 height 31
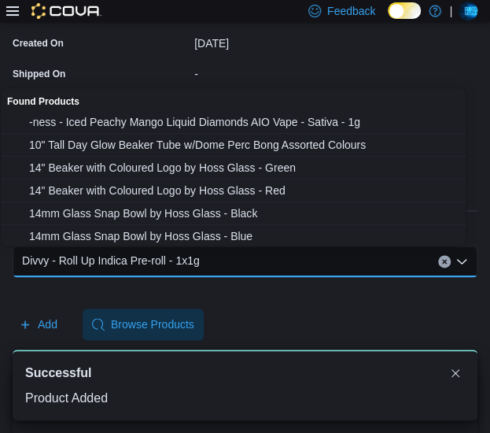
paste input "**********"
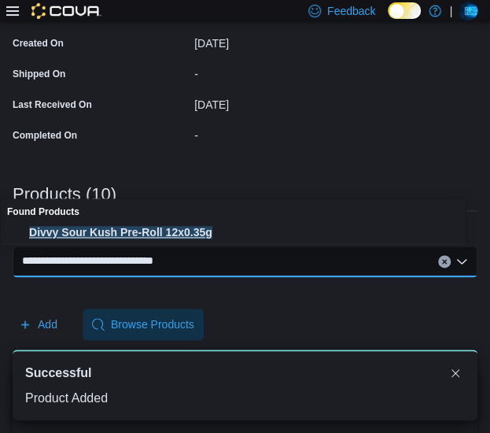
type input "**********"
click at [206, 237] on span "Divvy Sour Kush Pre-Roll 12x0.35g" at bounding box center [248, 232] width 439 height 16
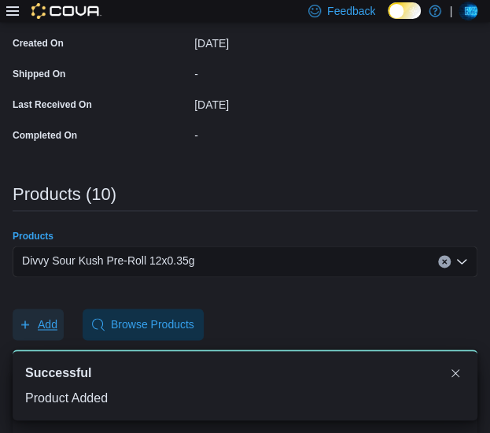
click at [58, 319] on button "Add" at bounding box center [38, 323] width 51 height 31
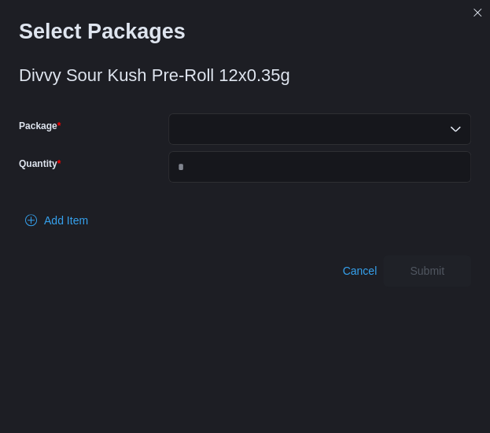
click at [197, 128] on div at bounding box center [319, 128] width 303 height 31
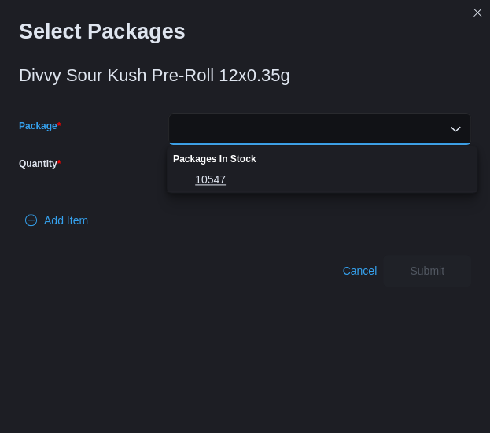
click at [205, 173] on span "10547" at bounding box center [331, 179] width 273 height 16
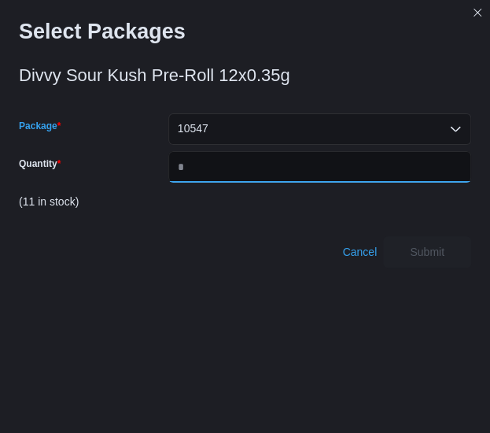
click at [205, 173] on input "Quantity" at bounding box center [319, 166] width 303 height 31
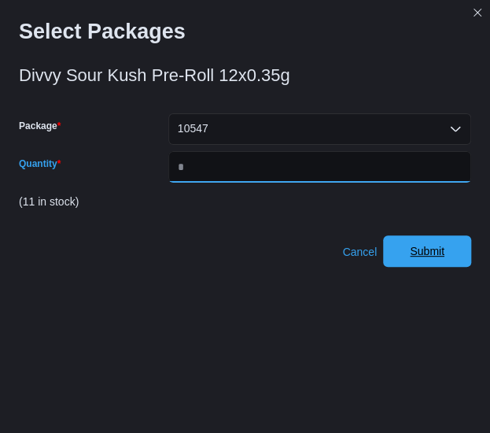
type input "*"
click at [421, 252] on span "Submit" at bounding box center [426, 250] width 69 height 31
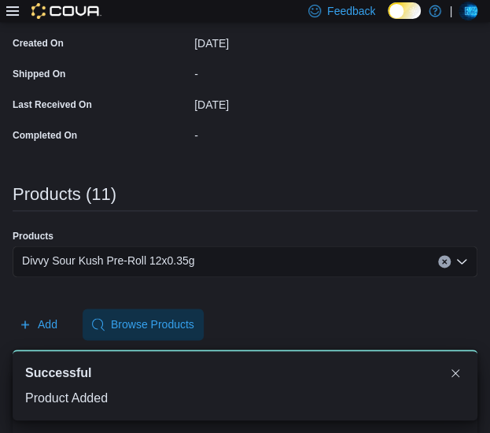
click at [264, 263] on div "Divvy Sour Kush Pre-Roll 12x0.35g" at bounding box center [245, 260] width 465 height 31
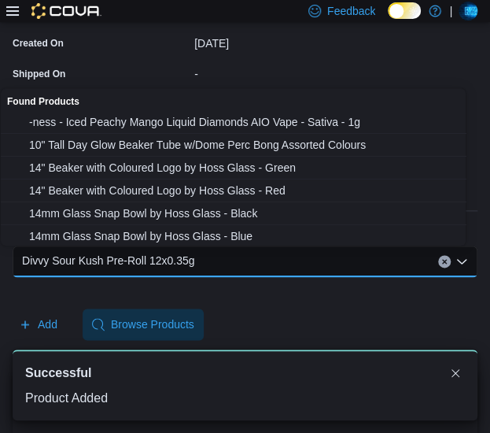
paste input "**********"
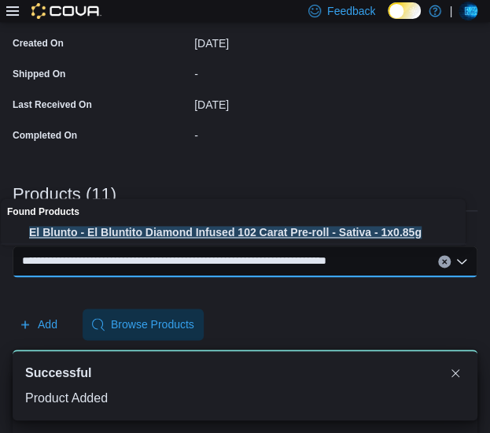
type input "**********"
click at [214, 230] on span "El Blunto - El Bluntito Diamond Infused 102 Carat Pre-roll - Sativa - 1x0.85g" at bounding box center [248, 232] width 439 height 16
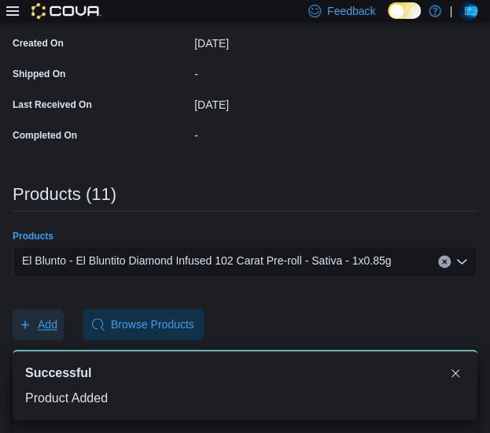
click at [53, 322] on span "Add" at bounding box center [48, 324] width 20 height 16
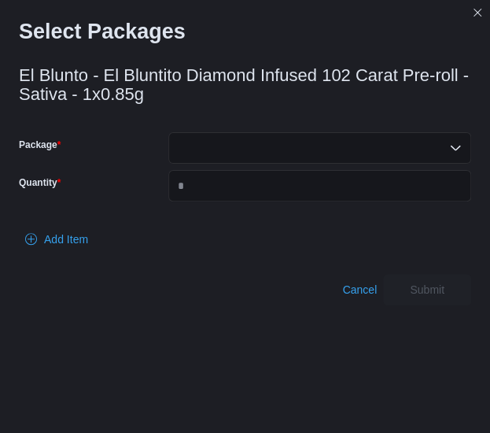
click at [230, 142] on div at bounding box center [319, 147] width 303 height 31
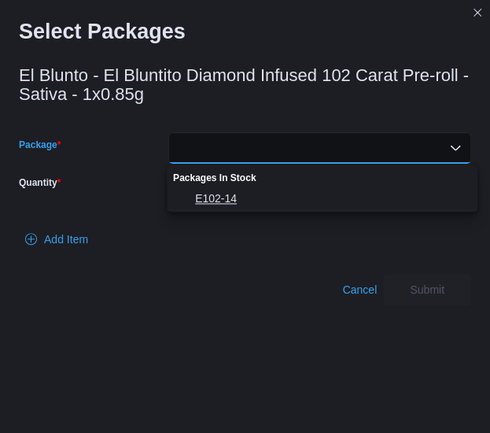
click at [216, 197] on span "E102-14" at bounding box center [331, 198] width 273 height 16
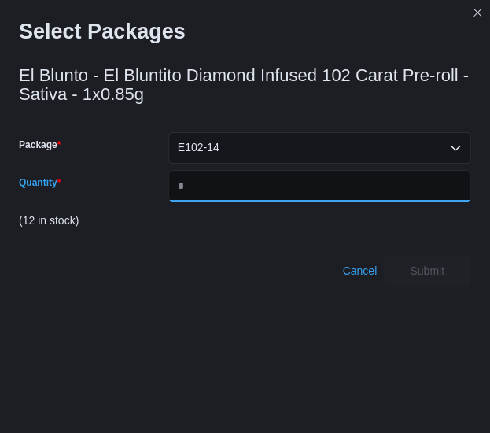
click at [216, 197] on input "Quantity" at bounding box center [319, 185] width 303 height 31
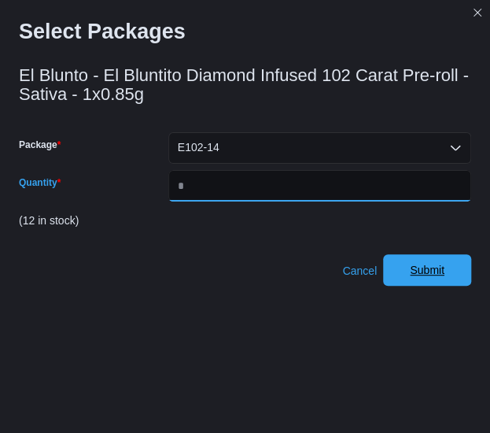
type input "*"
click at [415, 267] on span "Submit" at bounding box center [426, 269] width 69 height 31
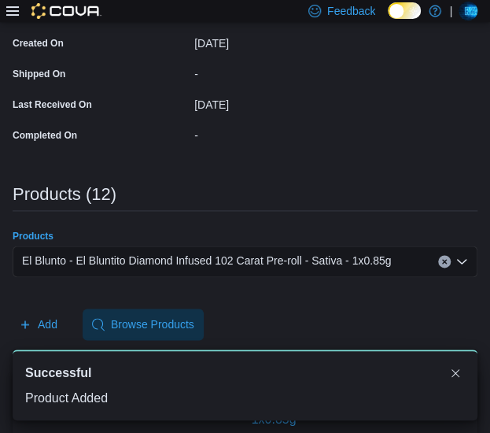
click at [289, 249] on div "El Blunto - El Bluntito Diamond Infused 102 Carat Pre-roll - Sativa - 1x0.85g" at bounding box center [245, 260] width 465 height 31
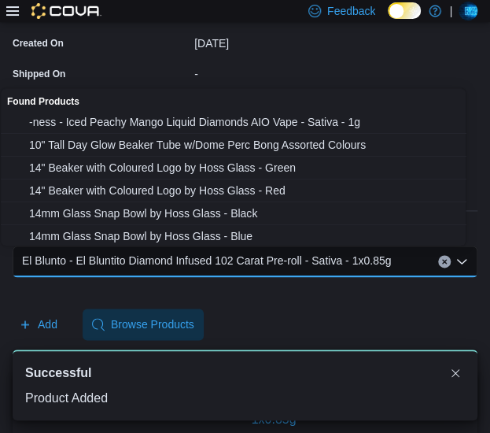
paste input "**********"
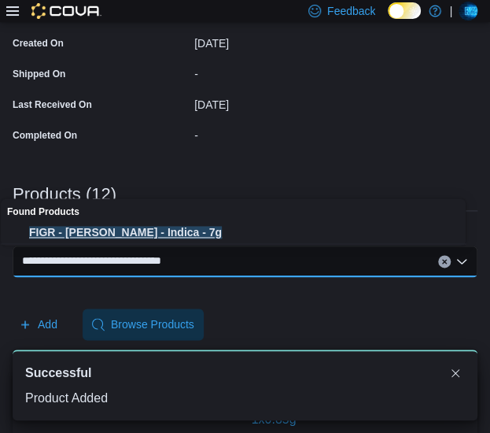
type input "**********"
click at [179, 231] on span "FIGR - Garlic Truffle - Indica - 7g" at bounding box center [248, 232] width 439 height 16
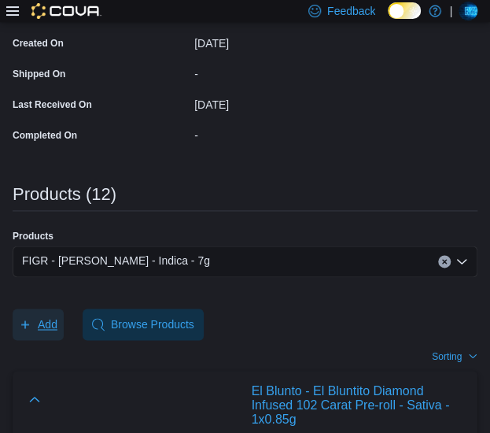
click at [56, 322] on span "Add" at bounding box center [48, 324] width 20 height 16
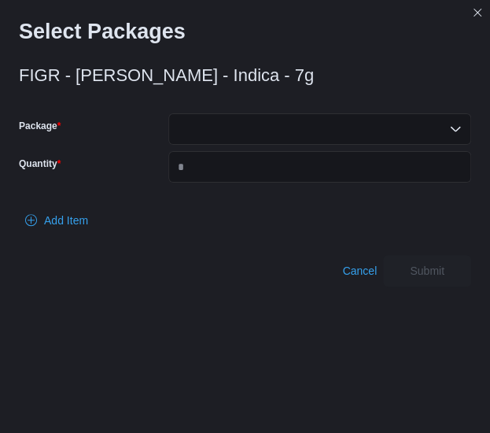
click at [280, 126] on div at bounding box center [319, 128] width 303 height 31
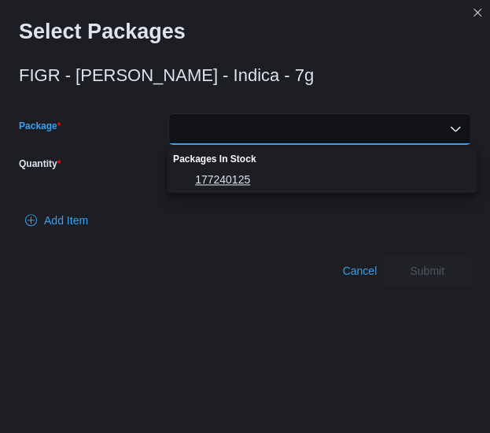
click at [238, 175] on span "177240125" at bounding box center [331, 179] width 273 height 16
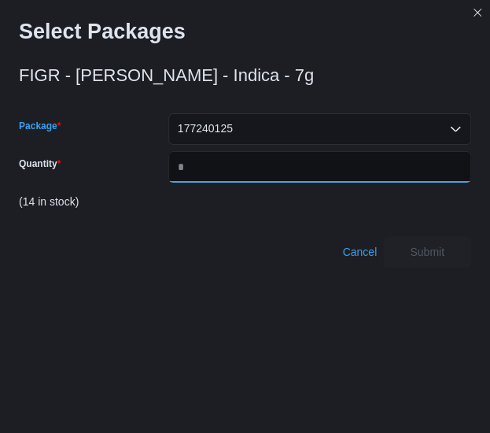
click at [238, 175] on input "Quantity" at bounding box center [319, 166] width 303 height 31
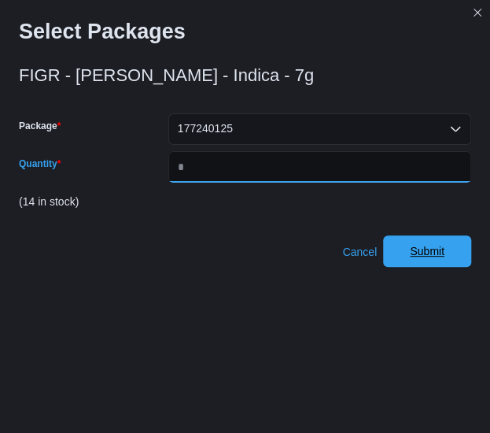
type input "*"
click at [414, 256] on span "Submit" at bounding box center [426, 250] width 69 height 31
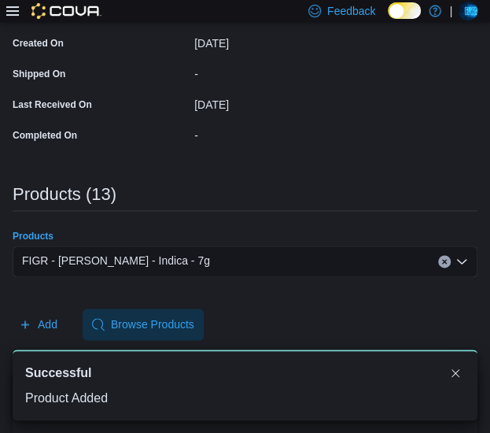
click at [212, 253] on div "FIGR - Garlic Truffle - Indica - 7g" at bounding box center [245, 260] width 465 height 31
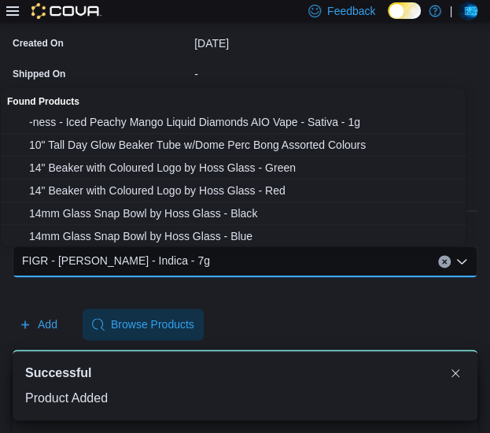
paste input "**********"
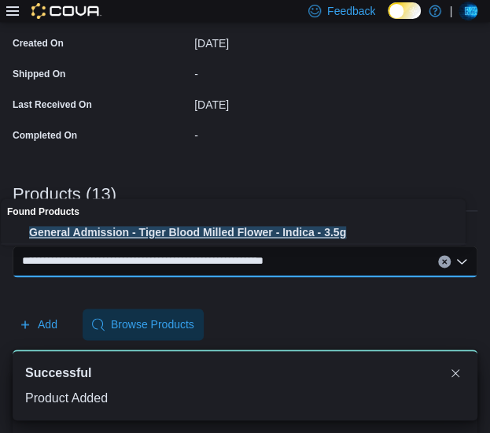
type input "**********"
click at [193, 234] on span "General Admission - Tiger Blood Milled Flower - Indica - 3.5g" at bounding box center [248, 232] width 439 height 16
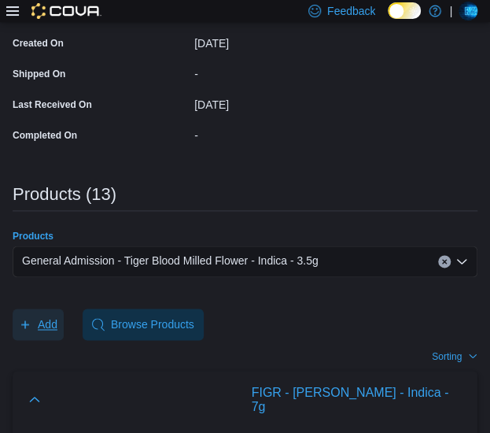
click at [49, 326] on span "Add" at bounding box center [48, 324] width 20 height 16
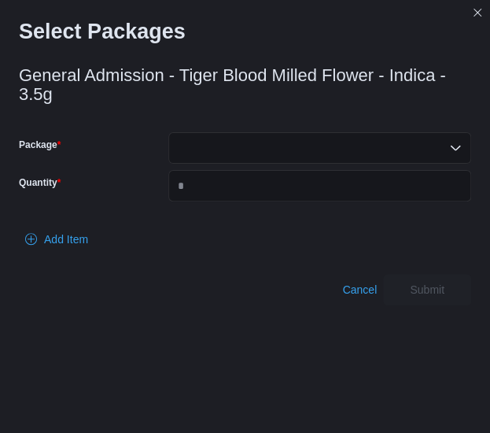
click at [230, 152] on div at bounding box center [319, 147] width 303 height 31
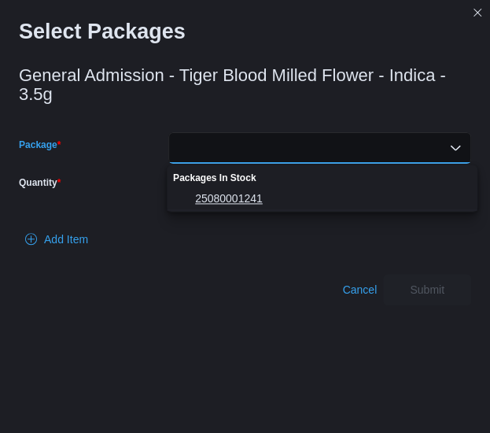
click at [211, 196] on span "25080001241" at bounding box center [331, 198] width 273 height 16
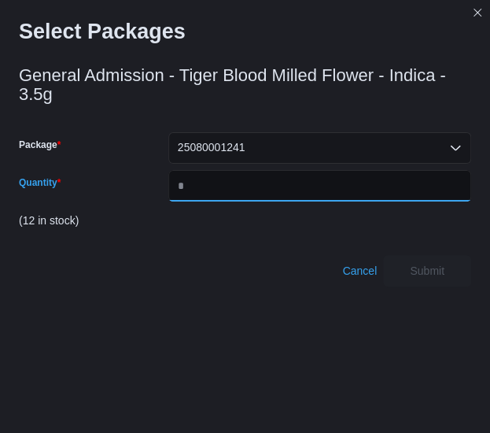
click at [211, 196] on input "Quantity" at bounding box center [319, 185] width 303 height 31
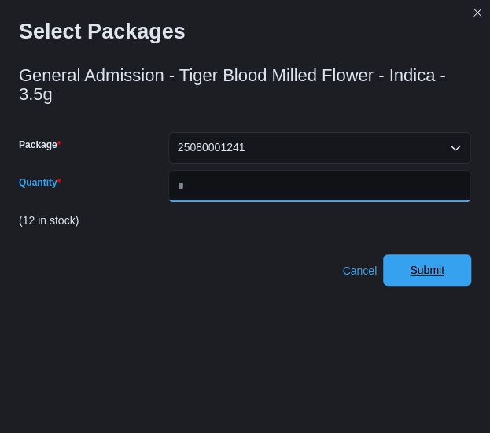
type input "*"
click at [418, 267] on span "Submit" at bounding box center [426, 269] width 69 height 31
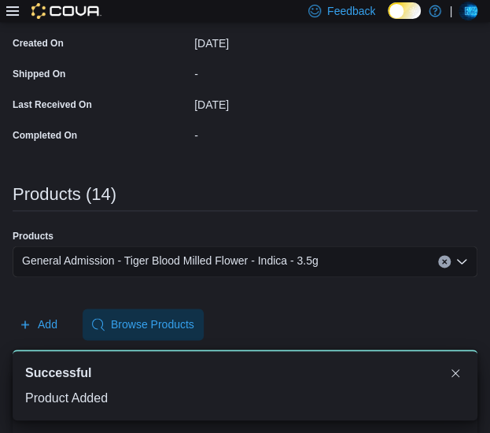
click at [348, 258] on div "General Admission - Tiger Blood Milled Flower - Indica - 3.5g" at bounding box center [245, 260] width 465 height 31
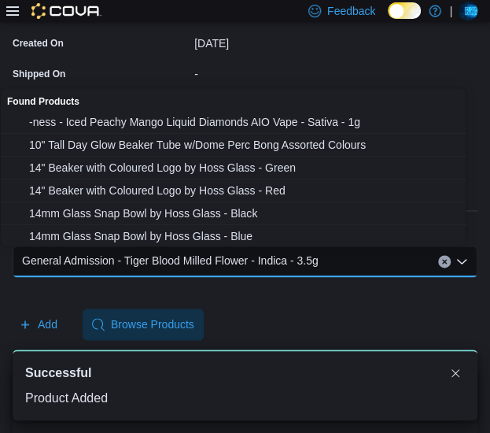
paste input "**********"
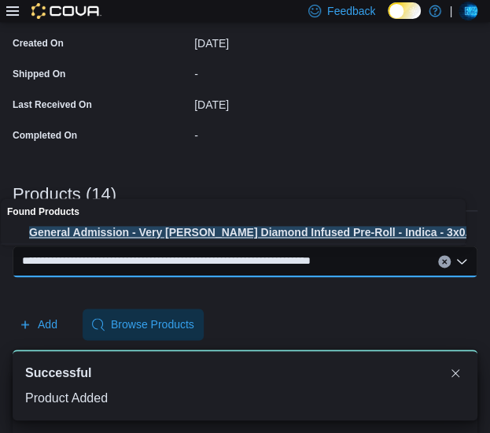
type input "**********"
click at [244, 233] on span "General Admission - Very Berry Diamond Infused Pre-Roll - Indica - 3x0.5g" at bounding box center [248, 232] width 439 height 16
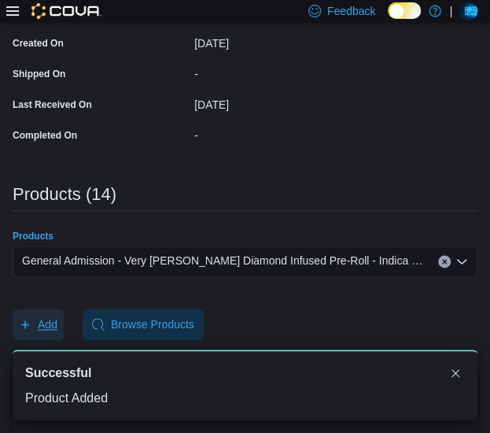
click at [56, 321] on span "Add" at bounding box center [48, 324] width 20 height 16
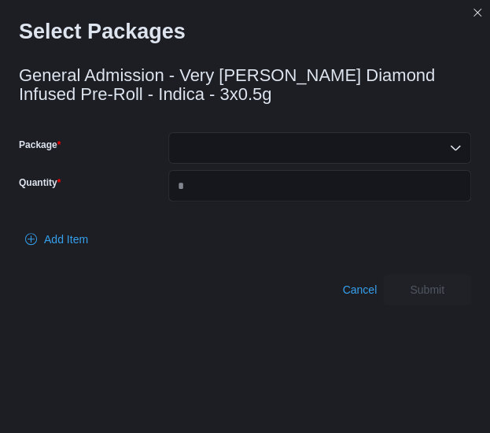
click at [209, 156] on div at bounding box center [319, 147] width 303 height 31
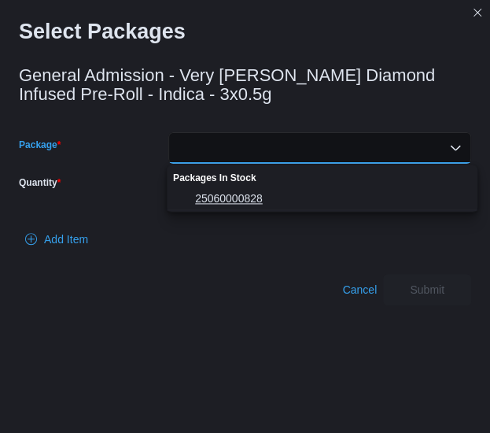
click at [209, 200] on span "25060000828" at bounding box center [331, 198] width 273 height 16
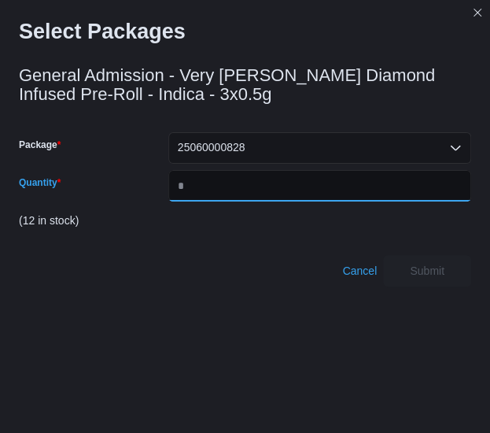
click at [209, 200] on input "Quantity" at bounding box center [319, 185] width 303 height 31
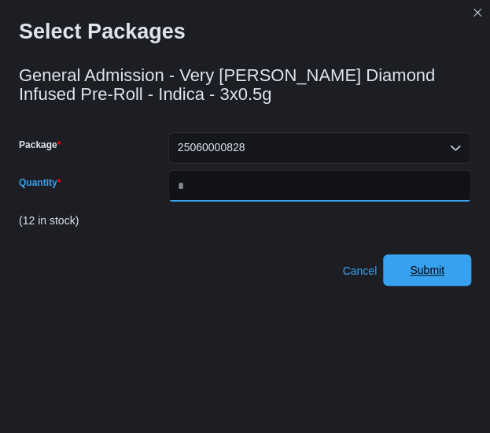
type input "*"
click at [439, 263] on span "Submit" at bounding box center [427, 270] width 35 height 16
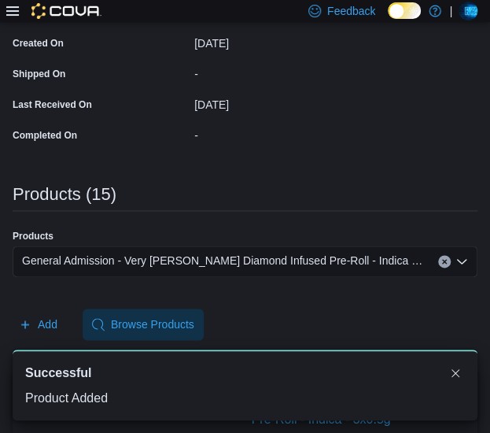
click at [237, 254] on span "General Admission - Very Berry Diamond Infused Pre-Roll - Indica - 3x0.5g" at bounding box center [222, 260] width 400 height 19
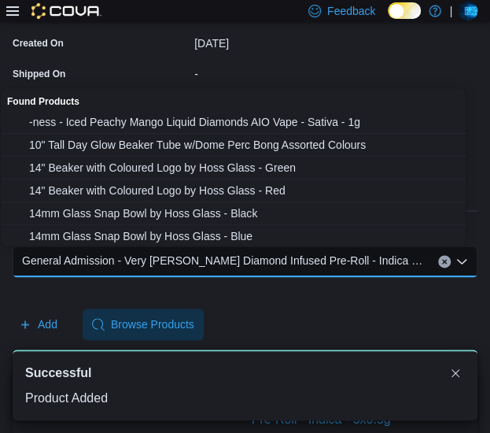
paste input "**********"
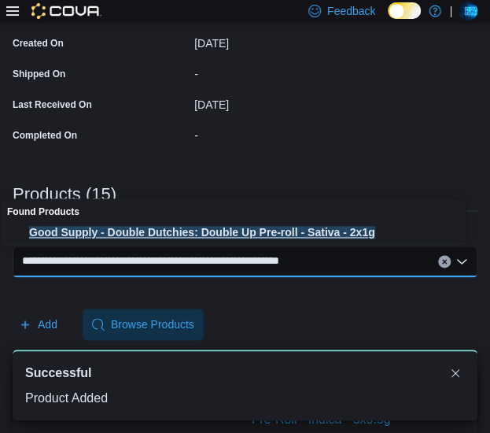
type input "**********"
click at [186, 226] on span "Good Supply - Double Dutchies: Double Up Pre-roll - Sativa - 2x1g" at bounding box center [248, 232] width 439 height 16
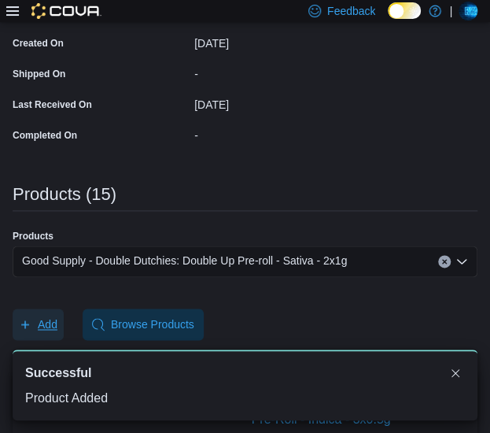
click at [55, 323] on span "Add" at bounding box center [48, 324] width 20 height 16
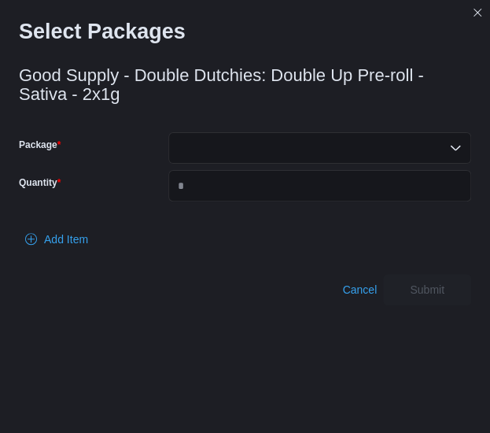
click at [252, 156] on div at bounding box center [319, 147] width 303 height 31
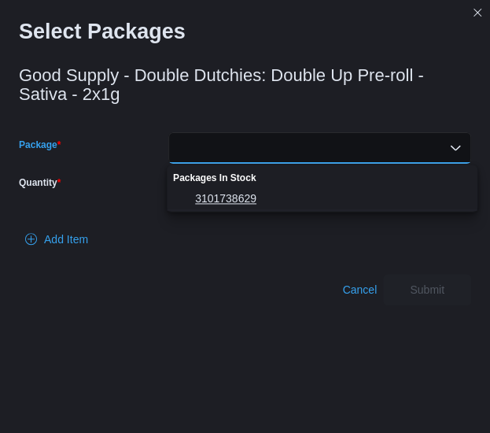
click at [220, 205] on span "3101738629" at bounding box center [331, 198] width 273 height 16
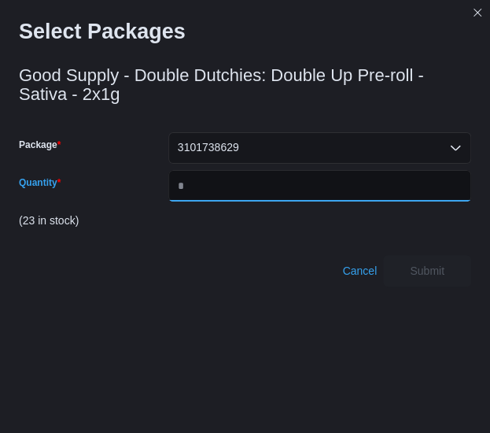
click at [220, 191] on input "Quantity" at bounding box center [319, 185] width 303 height 31
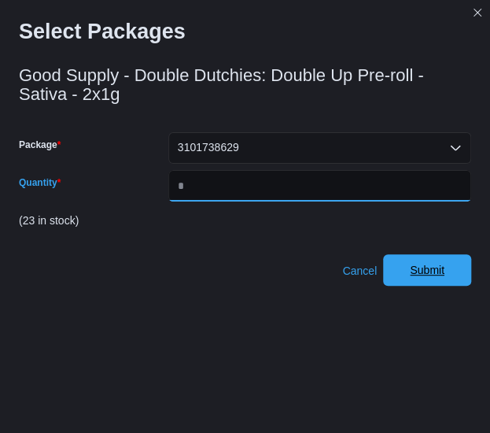
type input "*"
click at [432, 263] on span "Submit" at bounding box center [426, 269] width 69 height 31
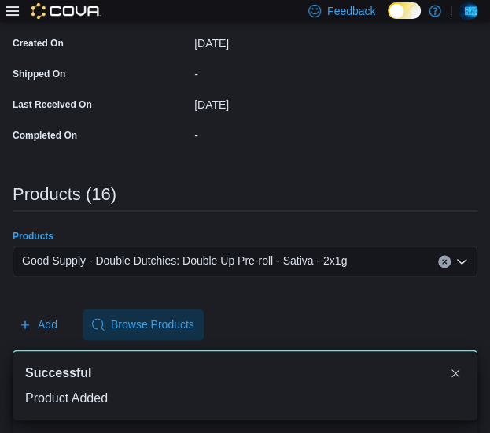
click at [296, 256] on span "Good Supply - Double Dutchies: Double Up Pre-roll - Sativa - 2x1g" at bounding box center [184, 260] width 325 height 19
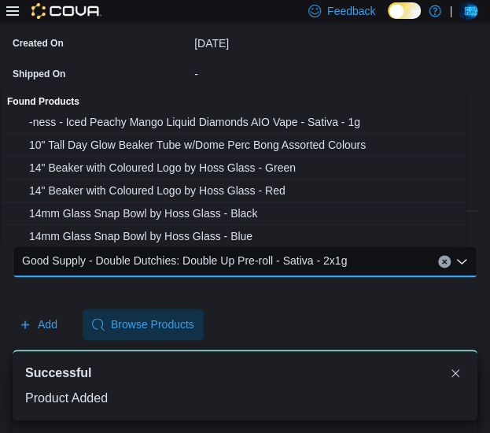
paste input "**********"
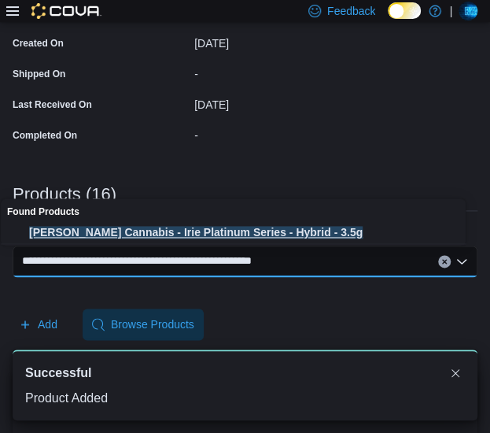
type input "**********"
click at [220, 232] on span "Irie Craft Cannabis - Irie Platinum Series - Hybrid - 3.5g" at bounding box center [248, 232] width 439 height 16
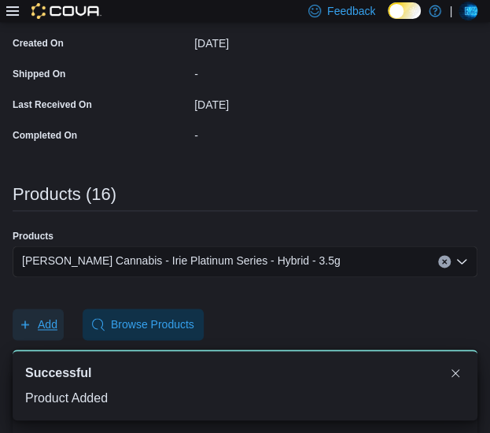
click at [47, 318] on span "Add" at bounding box center [48, 324] width 20 height 16
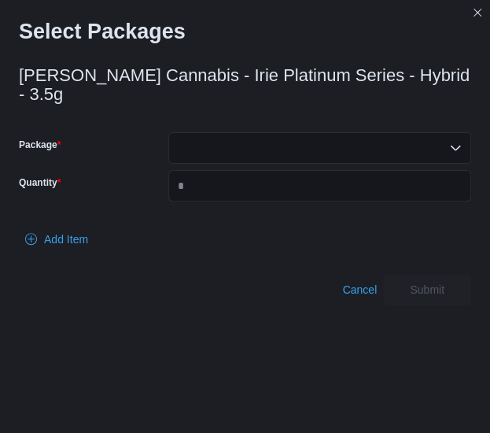
click at [241, 136] on div at bounding box center [319, 147] width 303 height 31
click at [222, 178] on span "IC-006225" at bounding box center [331, 179] width 273 height 16
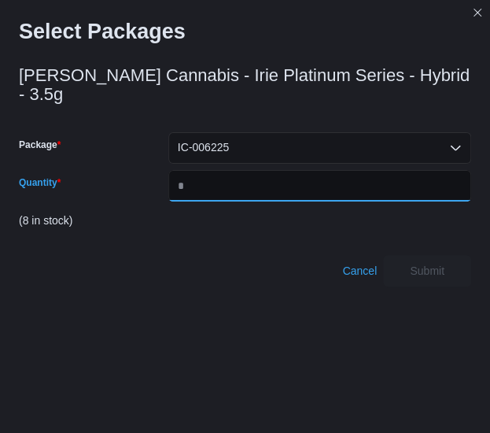
click at [222, 178] on input "Quantity" at bounding box center [319, 185] width 303 height 31
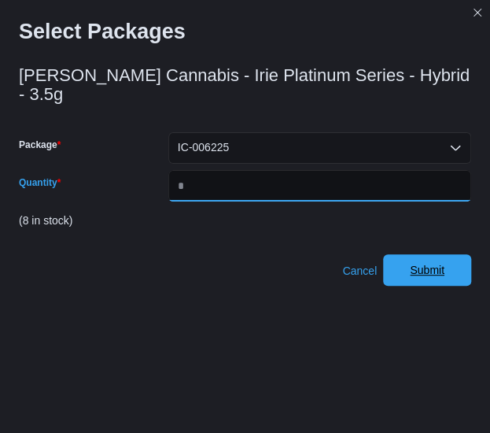
type input "*"
click at [447, 254] on span "Submit" at bounding box center [426, 269] width 69 height 31
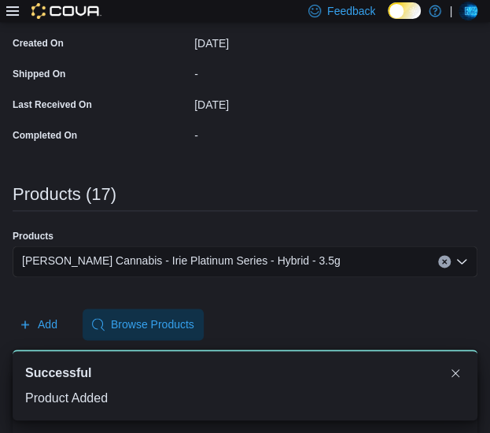
click at [331, 257] on div "Irie Craft Cannabis - Irie Platinum Series - Hybrid - 3.5g" at bounding box center [245, 260] width 465 height 31
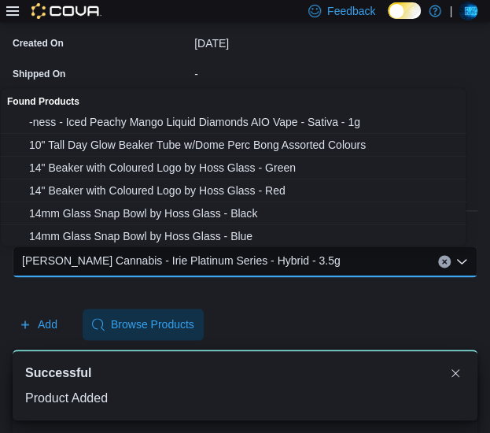
paste input "**********"
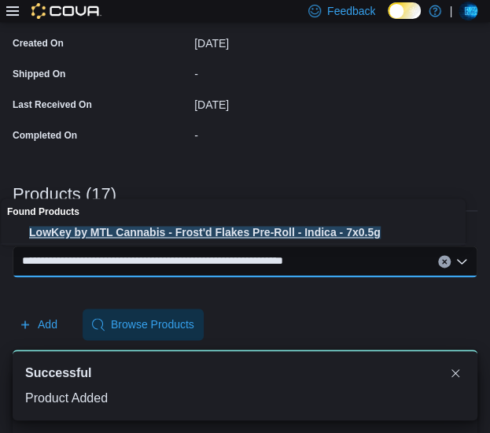
type input "**********"
click at [282, 232] on span "LowKey by MTL Cannabis - Frost'd Flakes Pre-Roll - Indica - 7x0.5g" at bounding box center [248, 232] width 439 height 16
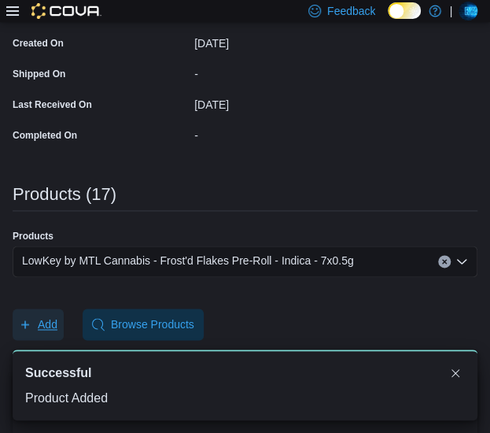
click at [31, 325] on span "Add" at bounding box center [38, 323] width 39 height 31
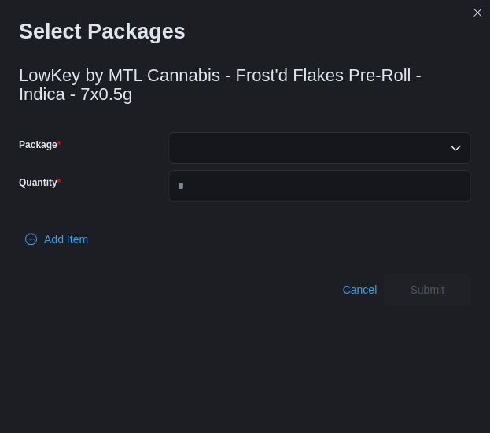
click at [202, 150] on div at bounding box center [319, 147] width 303 height 31
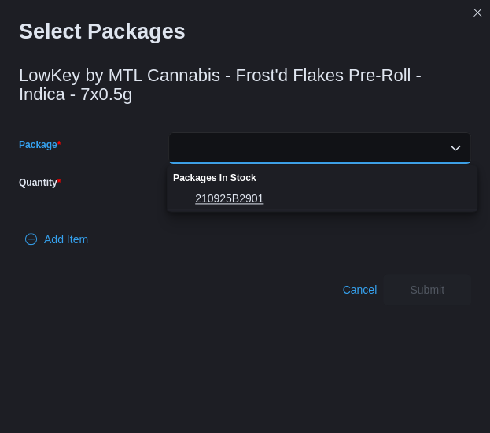
click at [208, 193] on span "210925B2901" at bounding box center [331, 198] width 273 height 16
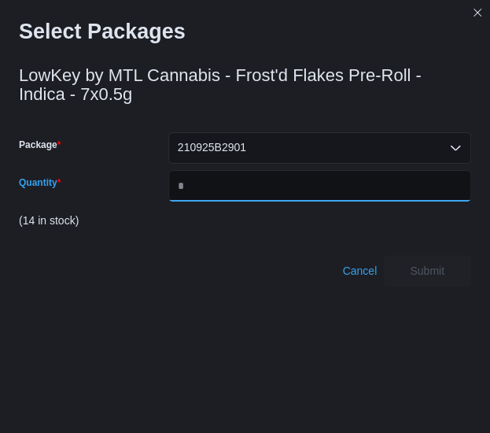
click at [208, 193] on input "Quantity" at bounding box center [319, 185] width 303 height 31
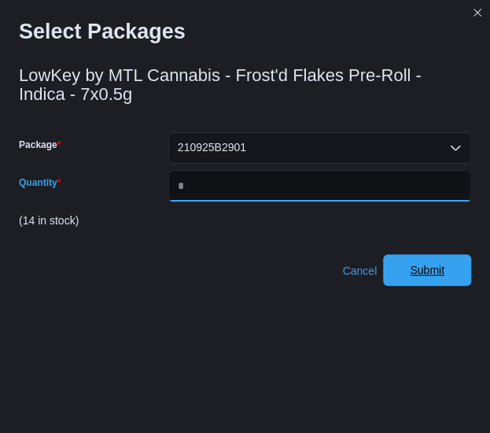
type input "*"
click at [431, 260] on span "Submit" at bounding box center [426, 269] width 69 height 31
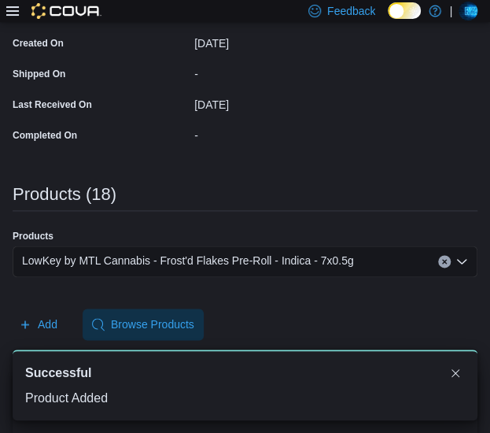
click at [294, 255] on span "LowKey by MTL Cannabis - Frost'd Flakes Pre-Roll - Indica - 7x0.5g" at bounding box center [188, 260] width 332 height 19
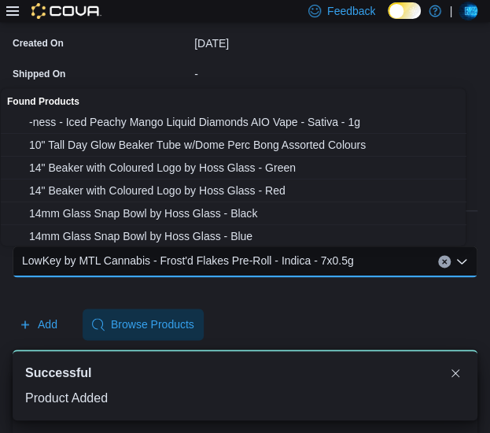
paste input "**********"
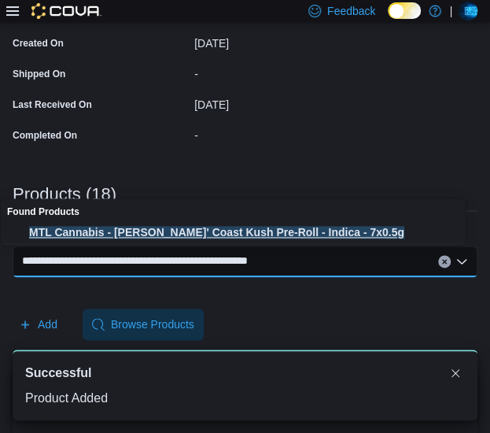
type input "**********"
click at [241, 226] on span "MTL Cannabis - Wes' Coast Kush Pre-Roll - Indica - 7x0.5g" at bounding box center [248, 232] width 439 height 16
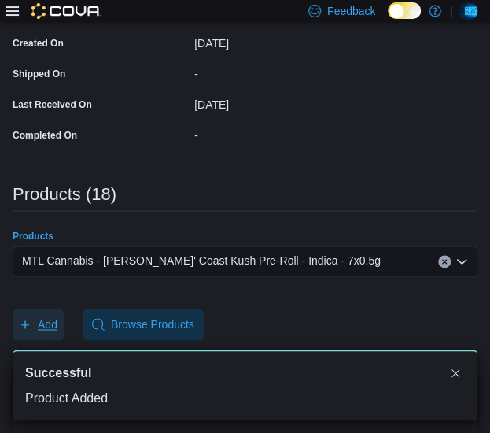
click at [55, 316] on span "Add" at bounding box center [48, 324] width 20 height 16
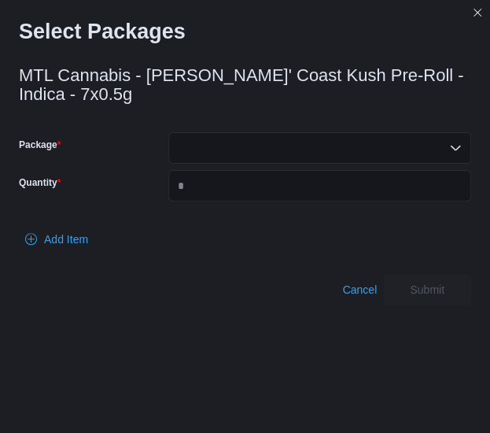
click at [215, 132] on div at bounding box center [319, 147] width 303 height 31
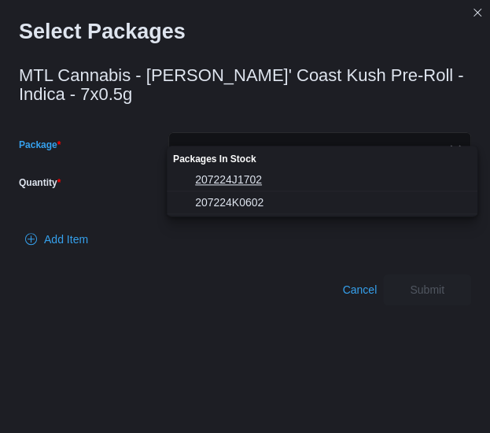
click at [215, 179] on span "207224J1702" at bounding box center [331, 179] width 273 height 16
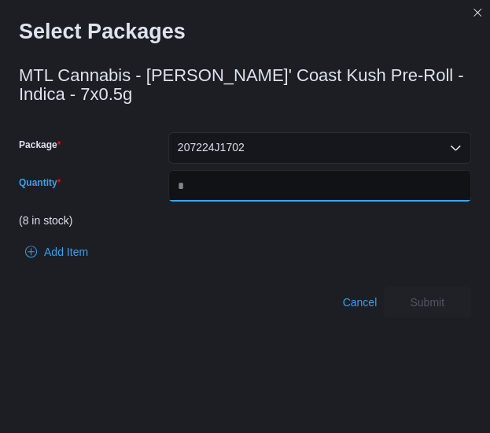
click at [216, 171] on input "*" at bounding box center [319, 185] width 303 height 31
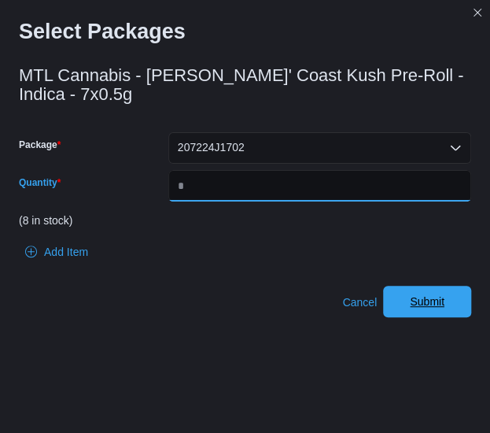
type input "*"
click at [413, 285] on span "Submit" at bounding box center [426, 300] width 69 height 31
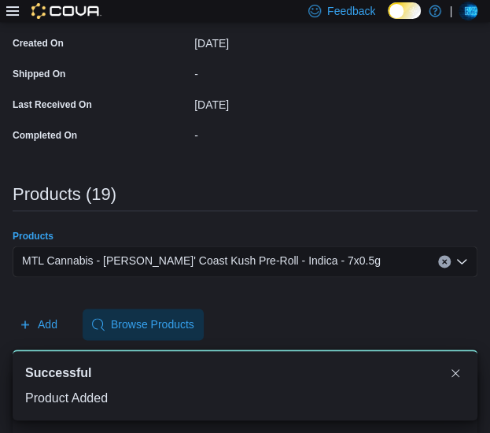
click at [266, 249] on div "MTL Cannabis - Wes' Coast Kush Pre-Roll - Indica - 7x0.5g" at bounding box center [245, 260] width 465 height 31
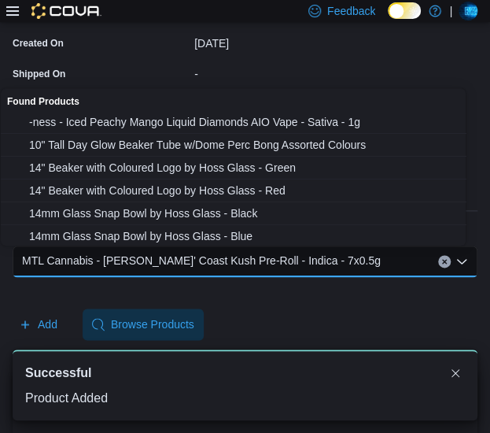
click at [264, 249] on div "MTL Cannabis - Wes' Coast Kush Pre-Roll - Indica - 7x0.5g" at bounding box center [245, 260] width 465 height 31
paste input "**********"
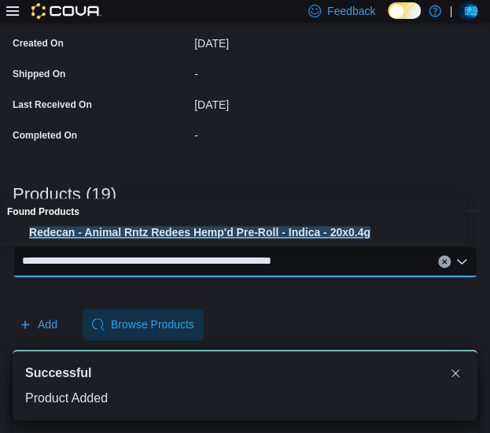
type input "**********"
click at [204, 230] on span "Redecan - Animal Rntz Redees Hemp'd Pre-Roll - Indica - 20x0.4g" at bounding box center [248, 232] width 439 height 16
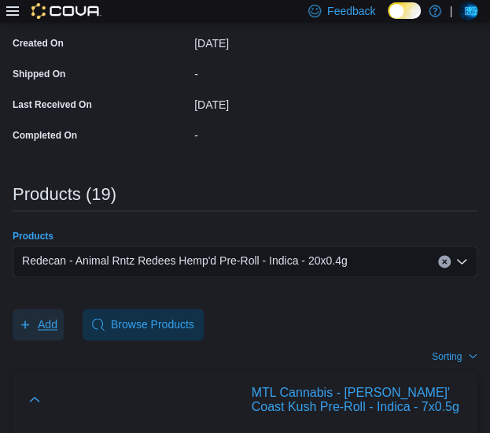
click at [61, 317] on button "Add" at bounding box center [38, 323] width 51 height 31
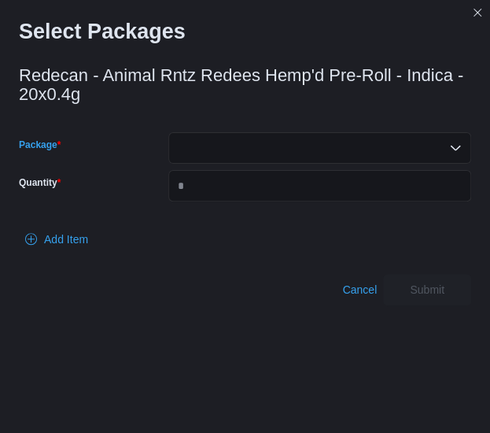
click at [219, 143] on div at bounding box center [319, 147] width 303 height 31
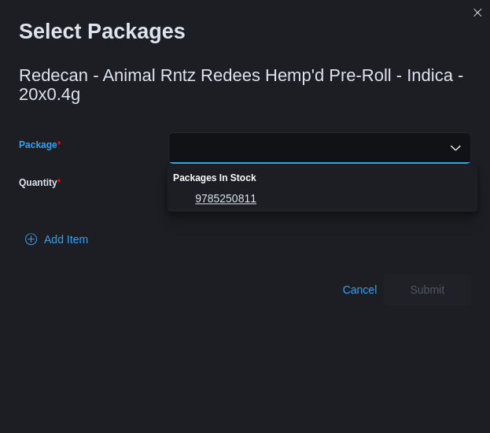
click at [209, 191] on span "9785250811" at bounding box center [331, 198] width 273 height 16
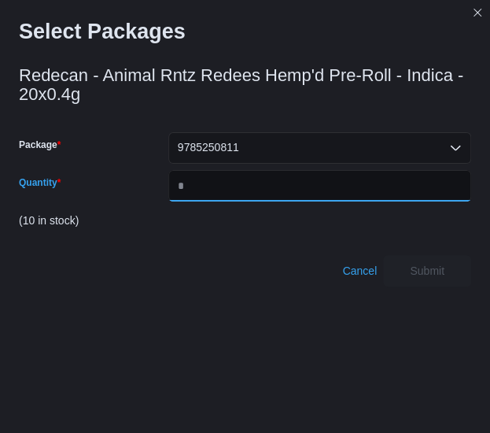
click at [209, 191] on input "Quantity" at bounding box center [319, 185] width 303 height 31
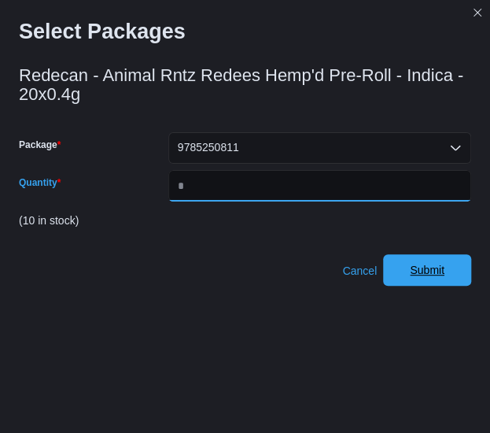
type input "*"
click at [444, 265] on span "Submit" at bounding box center [427, 270] width 35 height 16
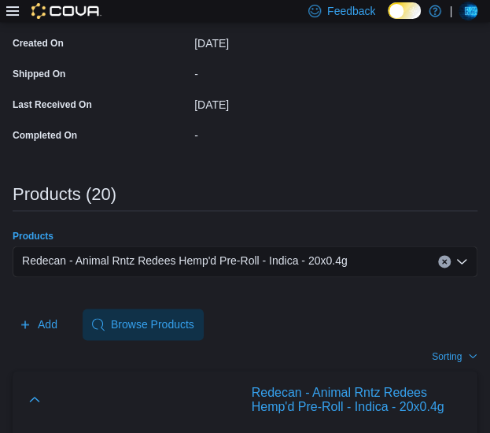
click at [237, 265] on span "Redecan - Animal Rntz Redees Hemp'd Pre-Roll - Indica - 20x0.4g" at bounding box center [185, 260] width 326 height 19
paste input "**********"
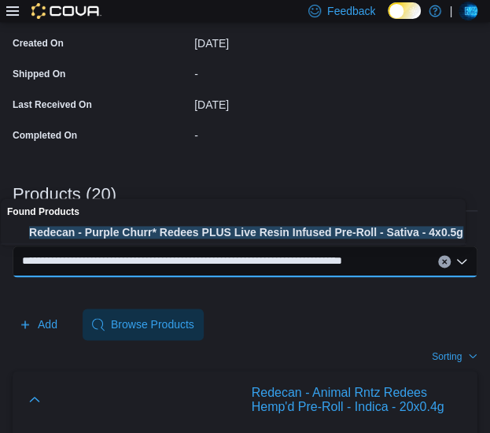
type input "**********"
click at [198, 235] on span "Redecan - Purple Churr* Redees PLUS Live Resin Infused Pre-Roll - Sativa - 4x0.…" at bounding box center [248, 232] width 439 height 16
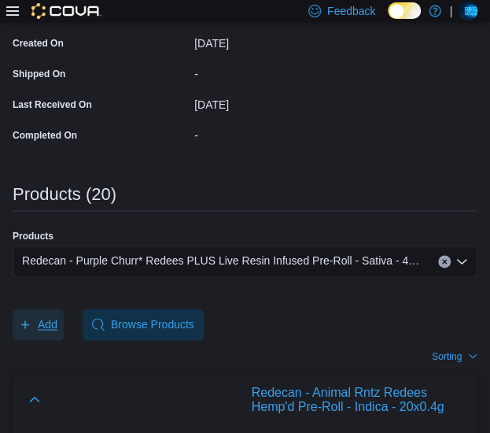
click at [56, 323] on span "Add" at bounding box center [48, 324] width 20 height 16
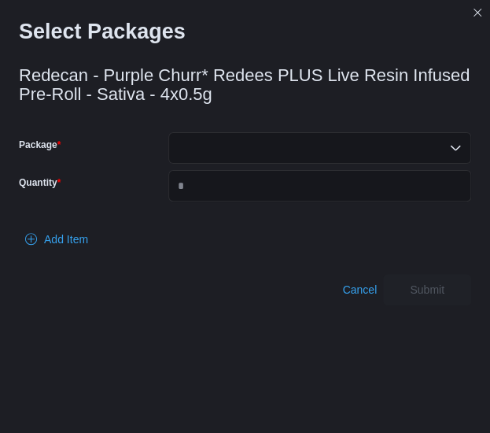
click at [214, 150] on div at bounding box center [319, 147] width 303 height 31
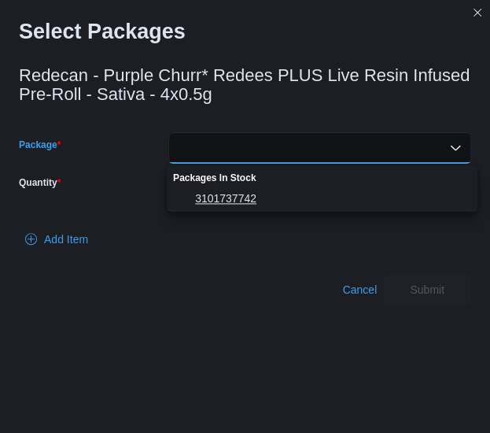
click at [212, 193] on span "3101737742" at bounding box center [331, 198] width 273 height 16
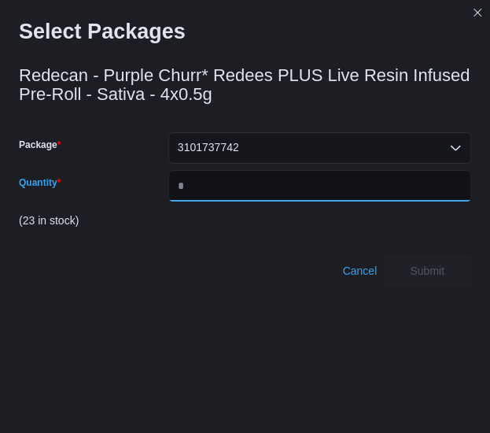
click at [212, 193] on input "Quantity" at bounding box center [319, 185] width 303 height 31
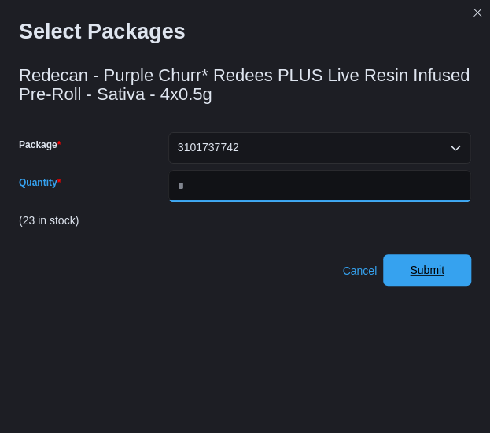
type input "*"
click at [444, 267] on span "Submit" at bounding box center [427, 270] width 35 height 16
click at [404, 280] on span "Submit" at bounding box center [426, 269] width 69 height 31
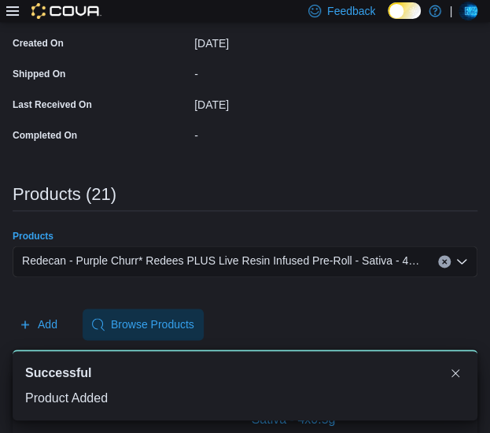
click at [406, 262] on span "Redecan - Purple Churr* Redees PLUS Live Resin Infused Pre-Roll - Sativa - 4x0.…" at bounding box center [222, 260] width 400 height 19
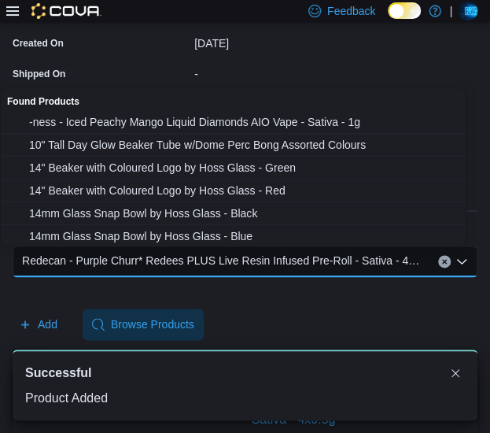
paste input "**********"
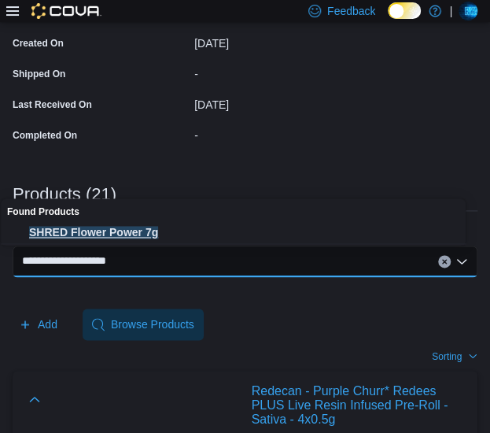
type input "**********"
click at [111, 227] on span "SHRED Flower Power 7g" at bounding box center [248, 232] width 439 height 16
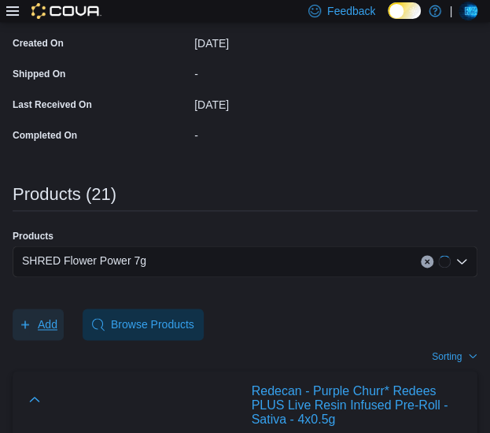
click at [53, 316] on span "Add" at bounding box center [48, 324] width 20 height 16
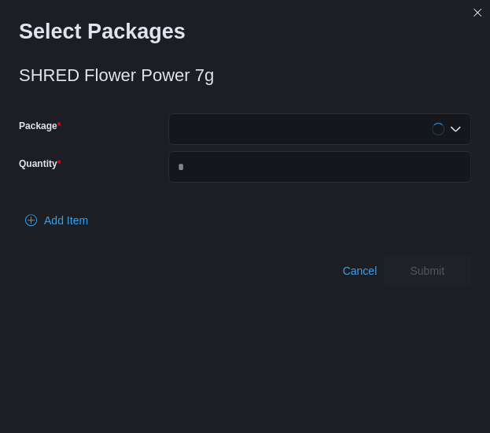
click at [283, 131] on div at bounding box center [319, 128] width 303 height 31
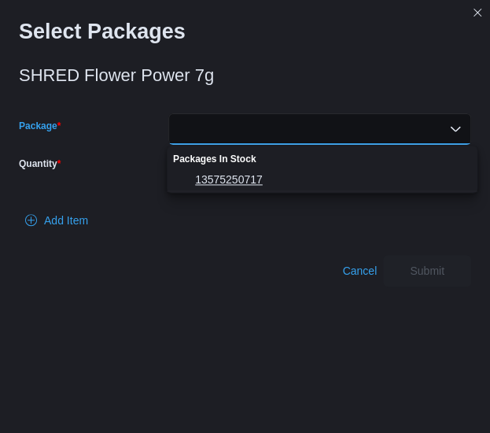
click at [249, 175] on span "13575250717" at bounding box center [331, 179] width 273 height 16
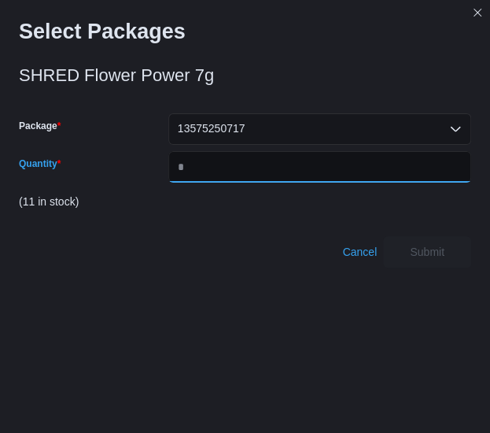
click at [249, 175] on input "Quantity" at bounding box center [319, 166] width 303 height 31
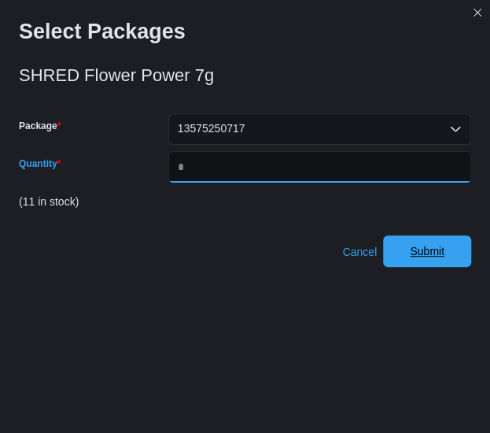
type input "*"
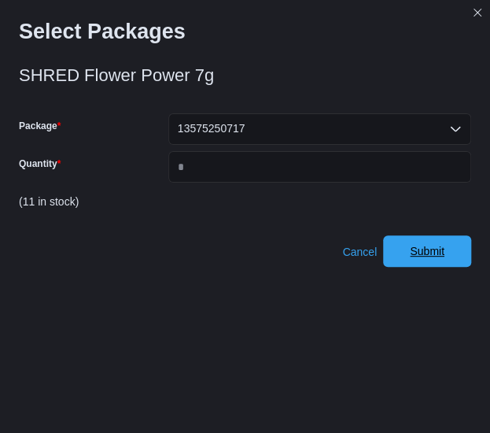
click at [433, 256] on span "Submit" at bounding box center [427, 251] width 35 height 16
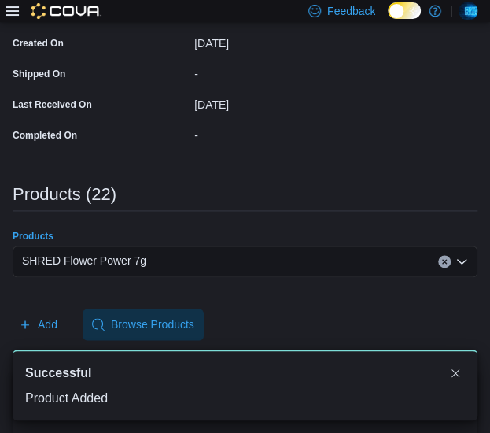
click at [172, 262] on div "SHRED Flower Power 7g" at bounding box center [245, 260] width 465 height 31
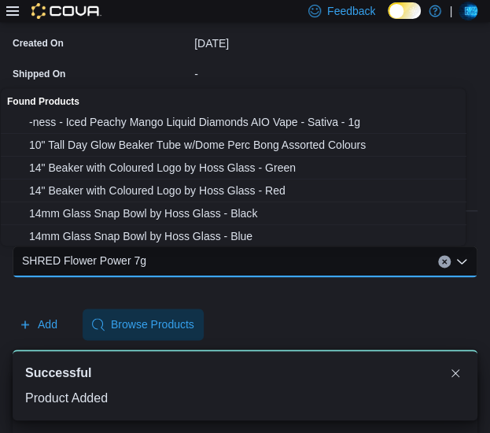
paste input "**********"
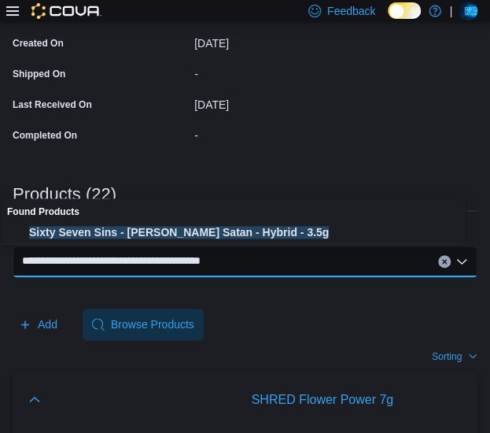
type input "**********"
click at [175, 230] on span "Sixty Seven Sins - Gary Satan - Hybrid - 3.5g" at bounding box center [248, 232] width 439 height 16
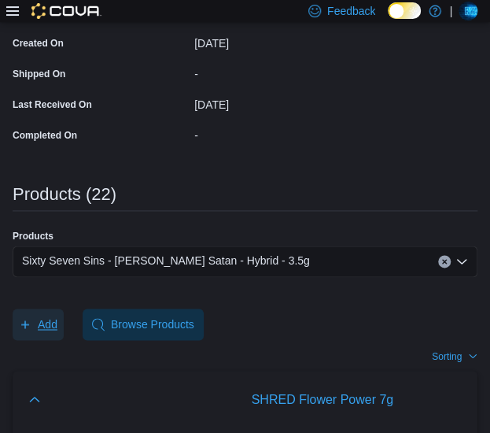
click at [61, 318] on button "Add" at bounding box center [38, 323] width 51 height 31
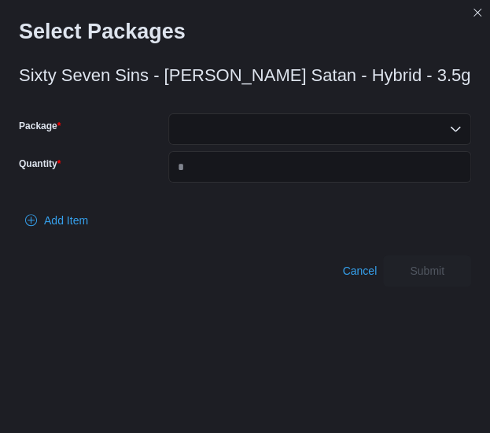
click at [250, 127] on div at bounding box center [319, 128] width 303 height 31
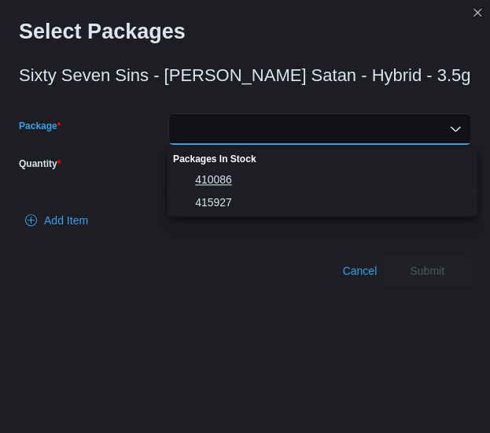
click at [226, 174] on span "410086" at bounding box center [331, 179] width 273 height 16
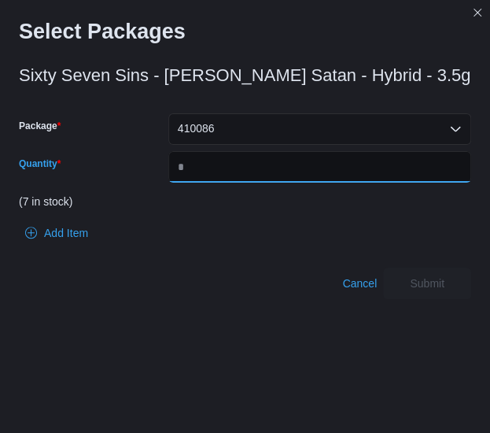
click at [226, 174] on input "Quantity" at bounding box center [319, 166] width 303 height 31
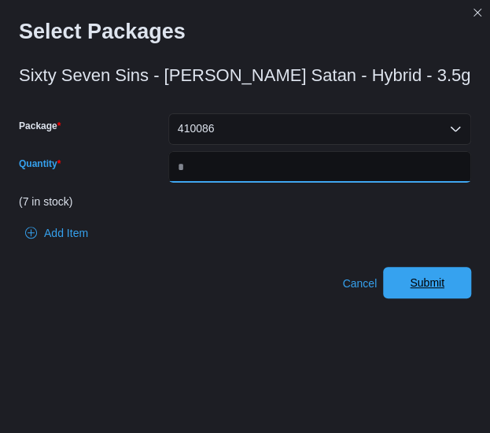
type input "*"
click at [437, 284] on span "Submit" at bounding box center [427, 282] width 35 height 16
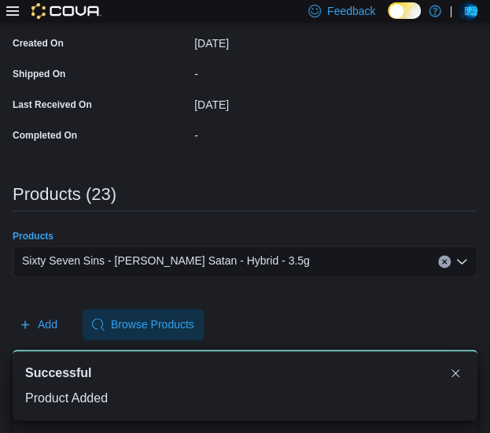
click at [307, 262] on div "Sixty Seven Sins - Gary Satan - Hybrid - 3.5g" at bounding box center [245, 260] width 465 height 31
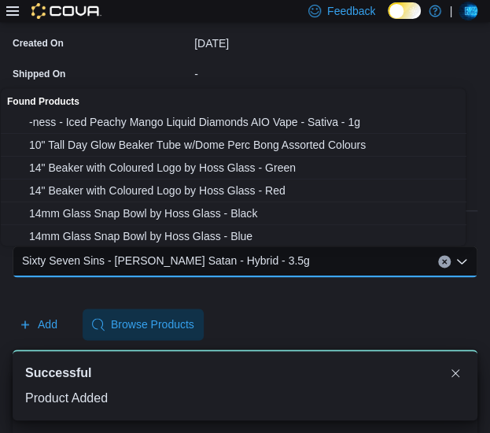
paste input "**********"
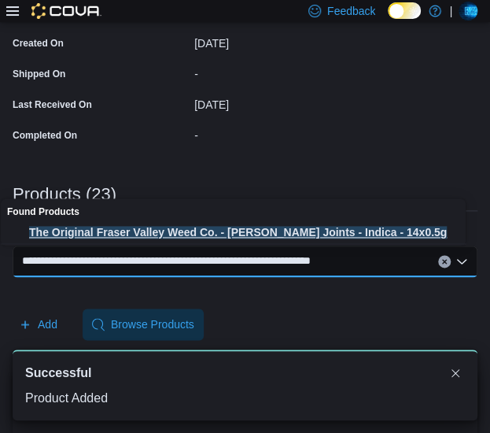
type input "**********"
click at [218, 240] on button "The Original Fraser Valley Weed Co. - D. Burger Joints - Indica - 14x0.5g" at bounding box center [239, 232] width 477 height 23
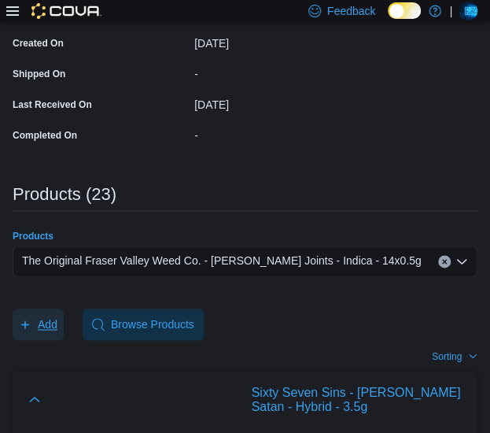
click at [39, 316] on span "Add" at bounding box center [48, 324] width 20 height 16
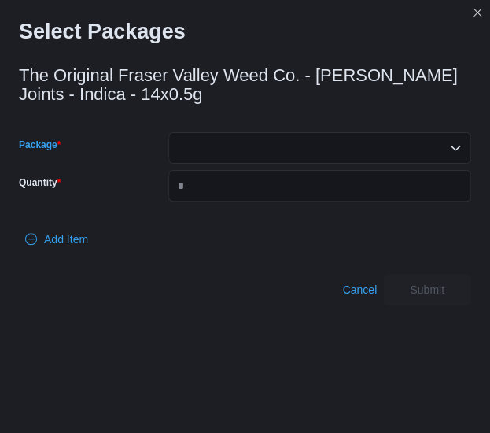
click at [245, 139] on div at bounding box center [319, 147] width 303 height 31
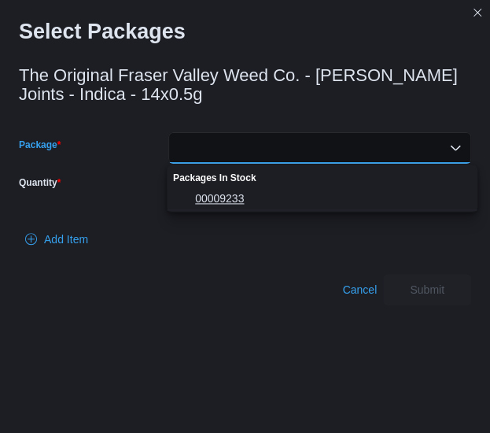
click at [219, 201] on span "00009233" at bounding box center [331, 198] width 273 height 16
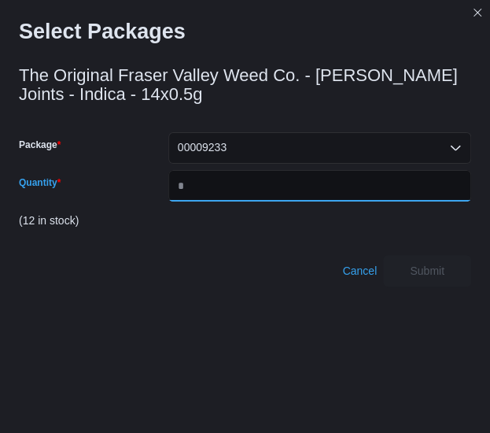
click at [219, 201] on input "Quantity" at bounding box center [319, 185] width 303 height 31
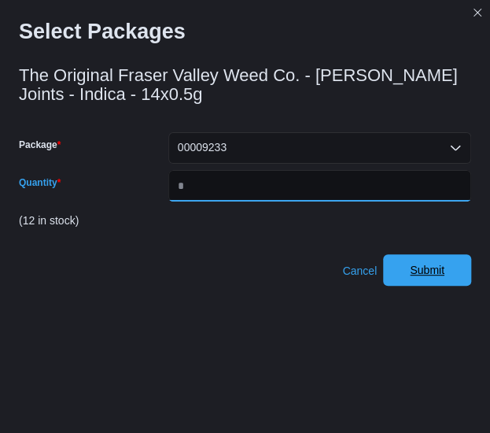
type input "*"
click at [436, 271] on span "Submit" at bounding box center [427, 270] width 35 height 16
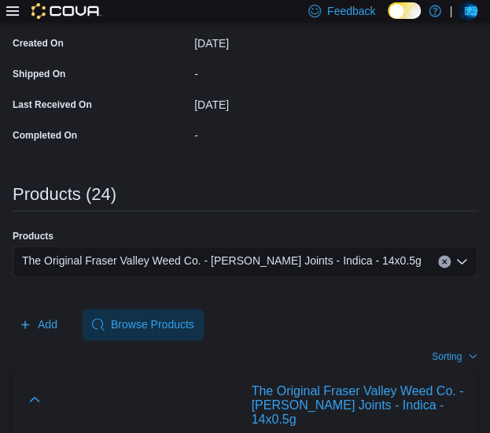
click at [199, 269] on div "The Original Fraser Valley Weed Co. - D. Burger Joints - Indica - 14x0.5g" at bounding box center [245, 260] width 465 height 31
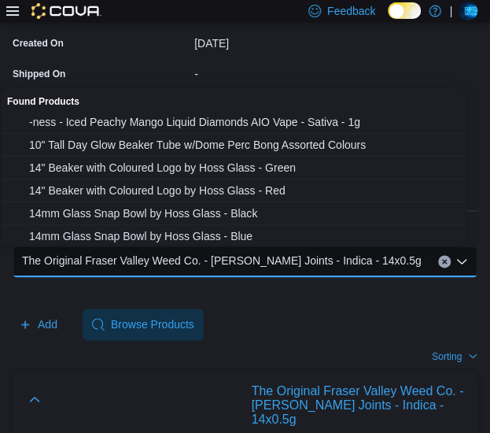
paste input "**********"
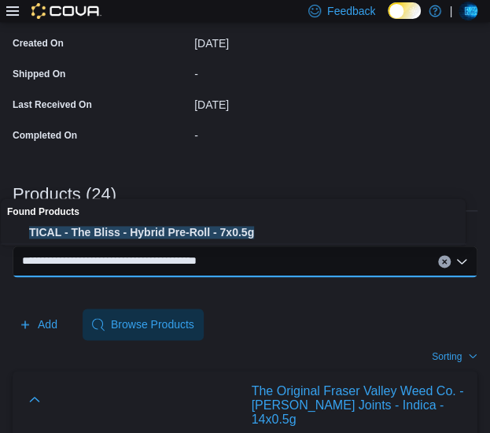
type input "**********"
click at [159, 234] on span "TICAL - The Bliss - Hybrid Pre-Roll - 7x0.5g" at bounding box center [248, 232] width 439 height 16
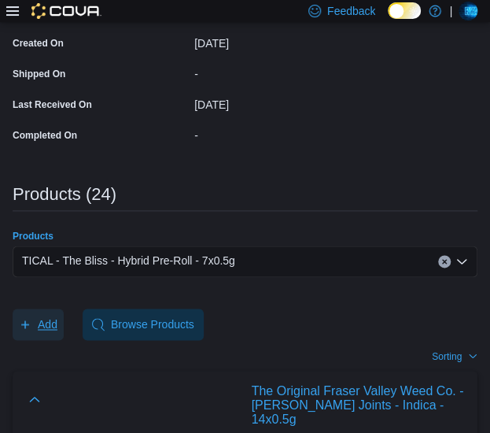
click at [50, 316] on span "Add" at bounding box center [48, 324] width 20 height 16
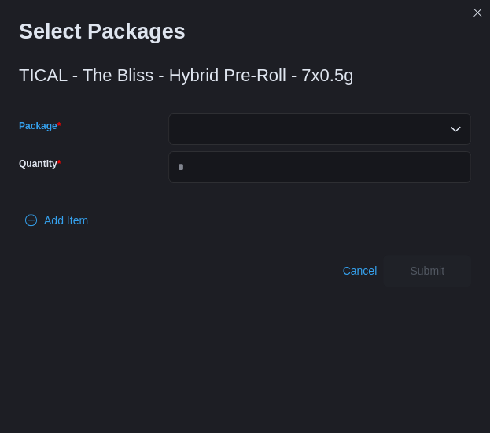
click at [335, 124] on div at bounding box center [319, 128] width 303 height 31
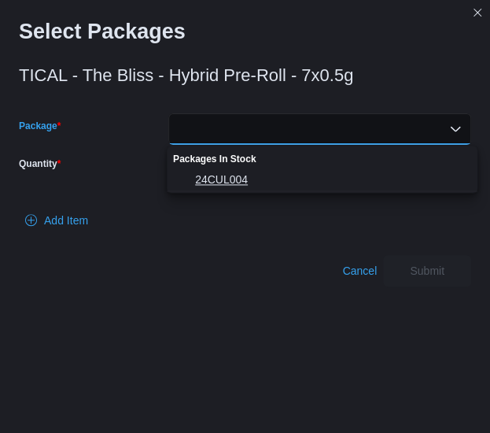
click at [239, 182] on span "24CUL004" at bounding box center [331, 179] width 273 height 16
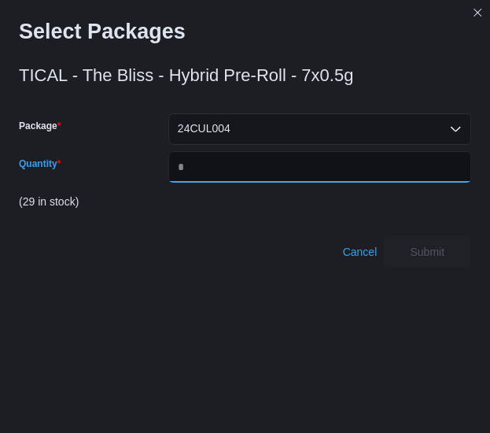
click at [239, 182] on input "*" at bounding box center [319, 166] width 303 height 31
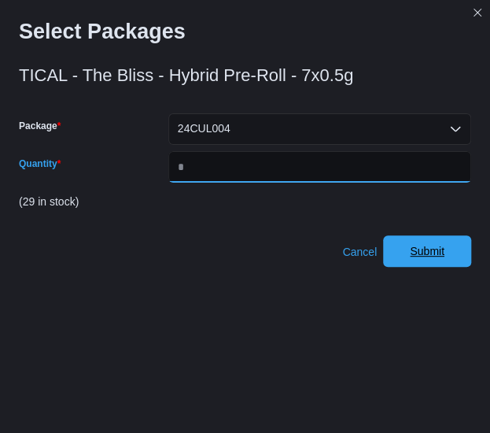
type input "*"
click at [432, 248] on span "Submit" at bounding box center [427, 251] width 35 height 16
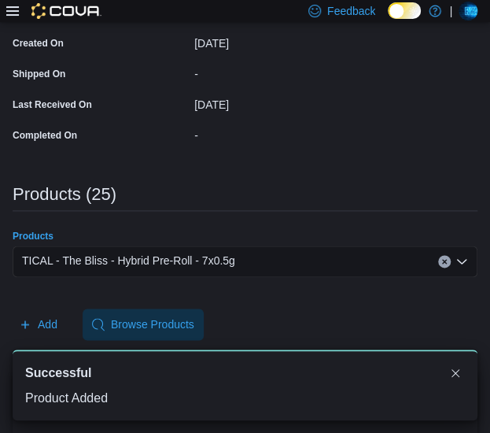
click at [260, 256] on div "TICAL - The Bliss - Hybrid Pre-Roll - 7x0.5g" at bounding box center [245, 260] width 465 height 31
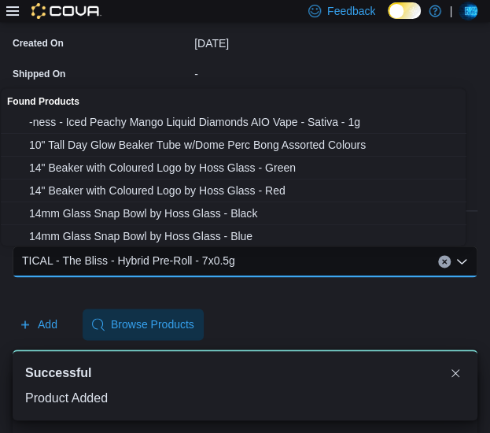
paste input "**********"
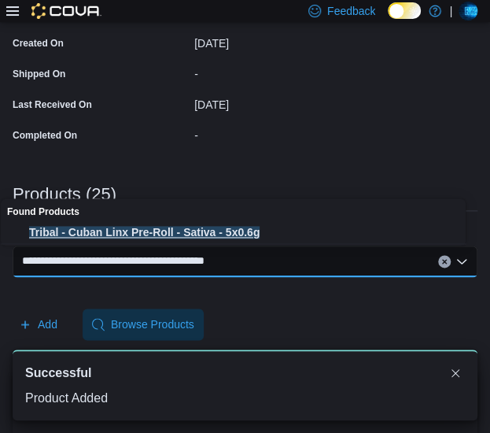
type input "**********"
click at [229, 232] on span "Tribal - Cuban Linx Pre-Roll - Sativa - 5x0.6g" at bounding box center [248, 232] width 439 height 16
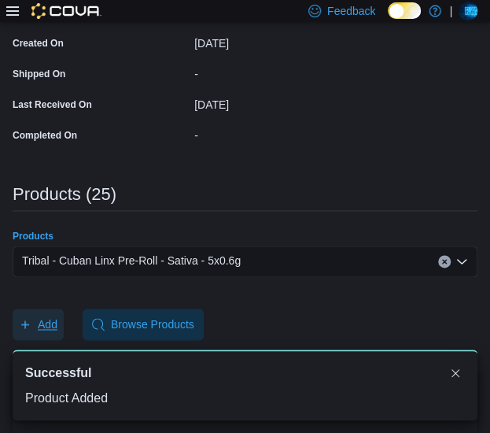
click at [50, 318] on span "Add" at bounding box center [48, 324] width 20 height 16
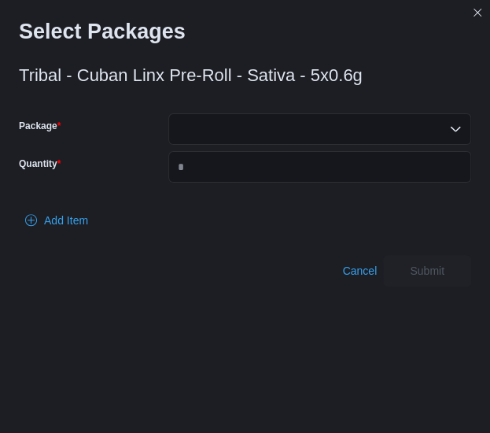
click at [271, 124] on div at bounding box center [319, 128] width 303 height 31
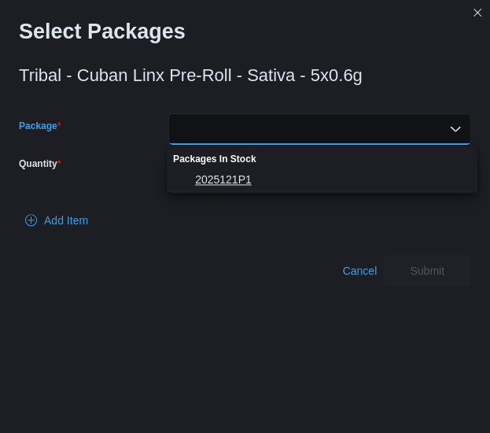
click at [244, 176] on span "2025121P1" at bounding box center [331, 179] width 273 height 16
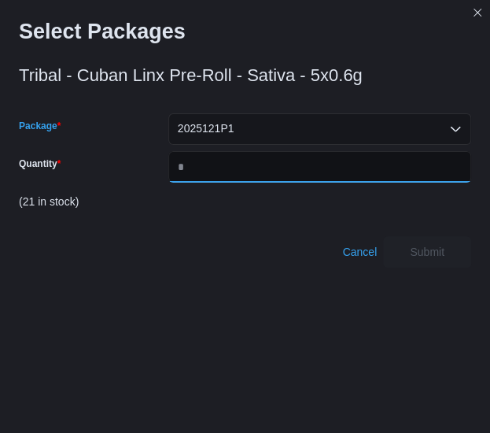
click at [244, 176] on input "Quantity" at bounding box center [319, 166] width 303 height 31
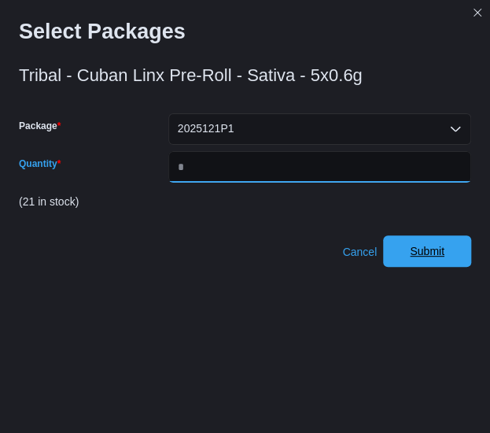
type input "*"
click at [425, 248] on span "Submit" at bounding box center [427, 251] width 35 height 16
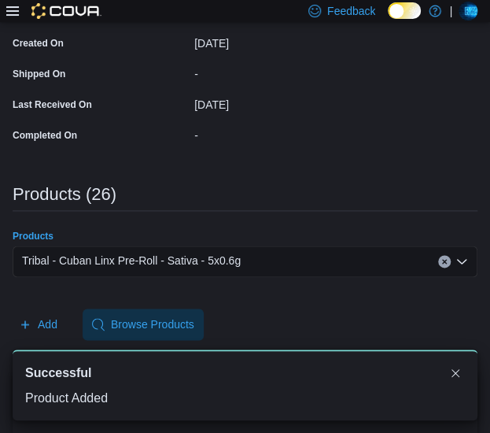
click at [273, 254] on div "Tribal - Cuban Linx Pre-Roll - Sativa - 5x0.6g" at bounding box center [245, 260] width 465 height 31
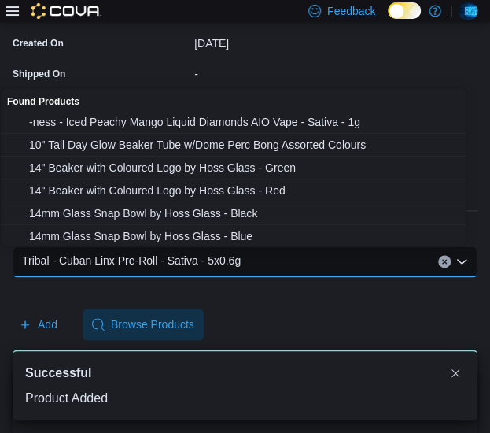
paste input "**********"
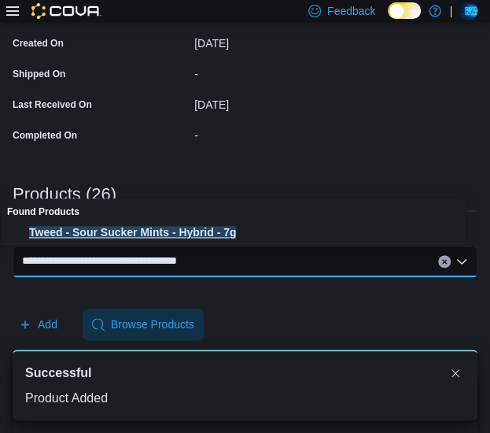
type input "**********"
click at [222, 230] on span "Tweed - Sour Sucker Mints - Hybrid - 7g" at bounding box center [248, 232] width 439 height 16
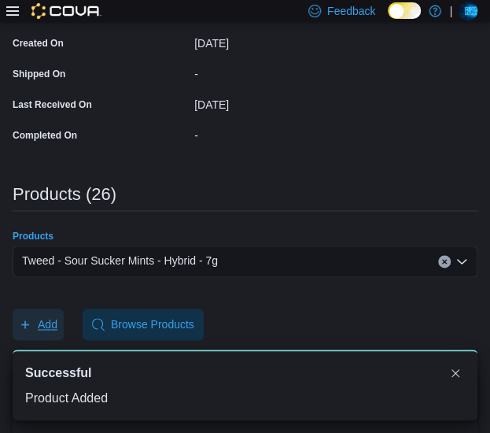
click at [45, 318] on span "Add" at bounding box center [48, 324] width 20 height 16
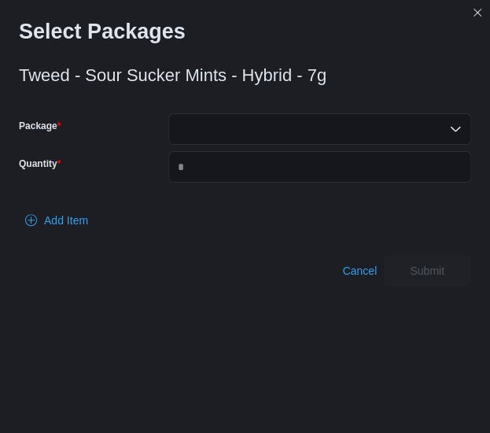
click at [271, 122] on div at bounding box center [319, 128] width 303 height 31
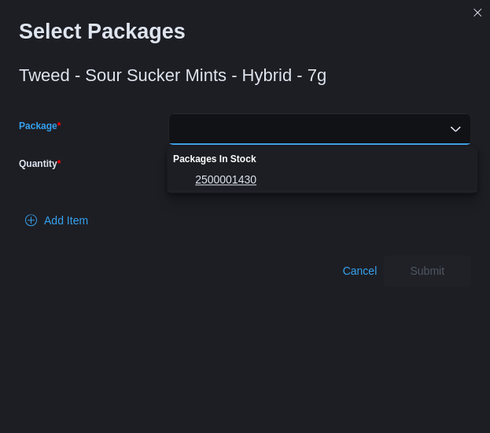
click at [242, 175] on span "2500001430" at bounding box center [331, 179] width 273 height 16
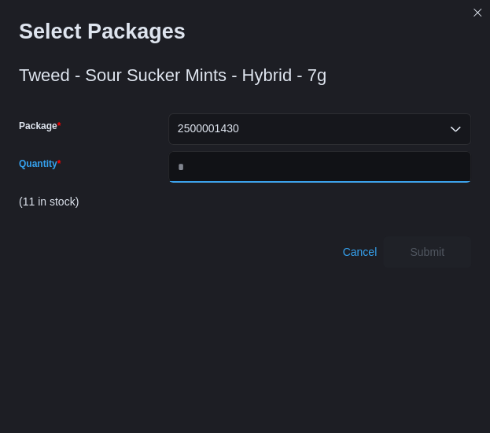
click at [242, 175] on input "Quantity" at bounding box center [319, 166] width 303 height 31
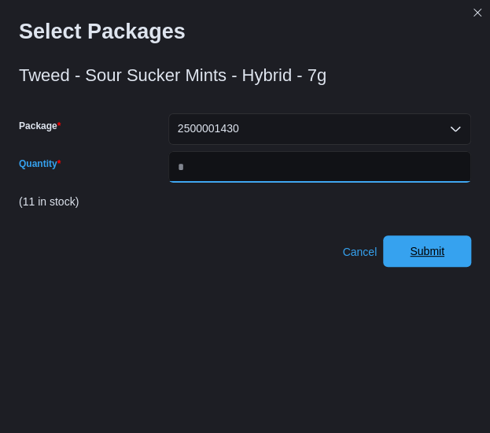
type input "*"
click at [444, 252] on span "Submit" at bounding box center [427, 251] width 35 height 16
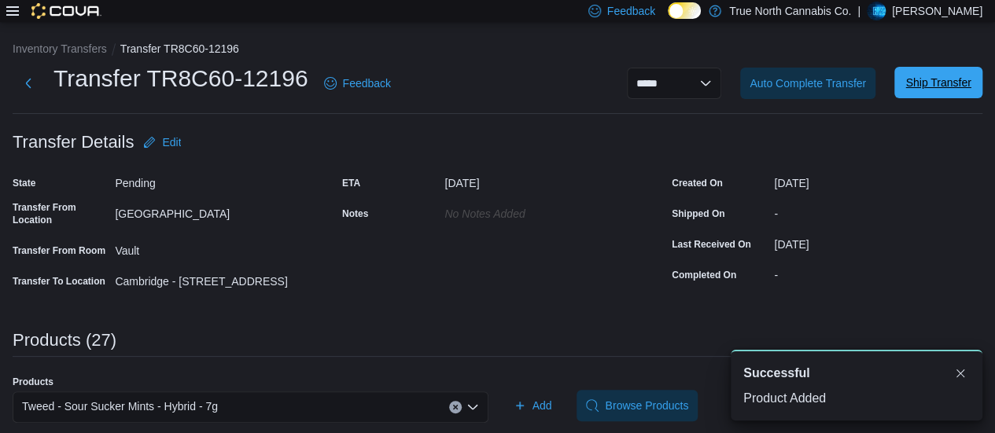
click at [945, 89] on span "Ship Transfer" at bounding box center [937, 83] width 65 height 16
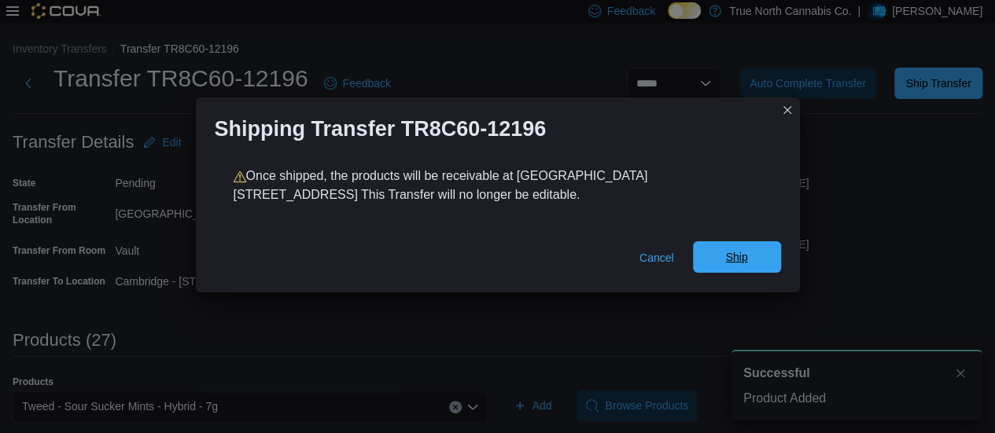
click at [743, 271] on span "Ship" at bounding box center [736, 256] width 69 height 31
